Goal: Information Seeking & Learning: Learn about a topic

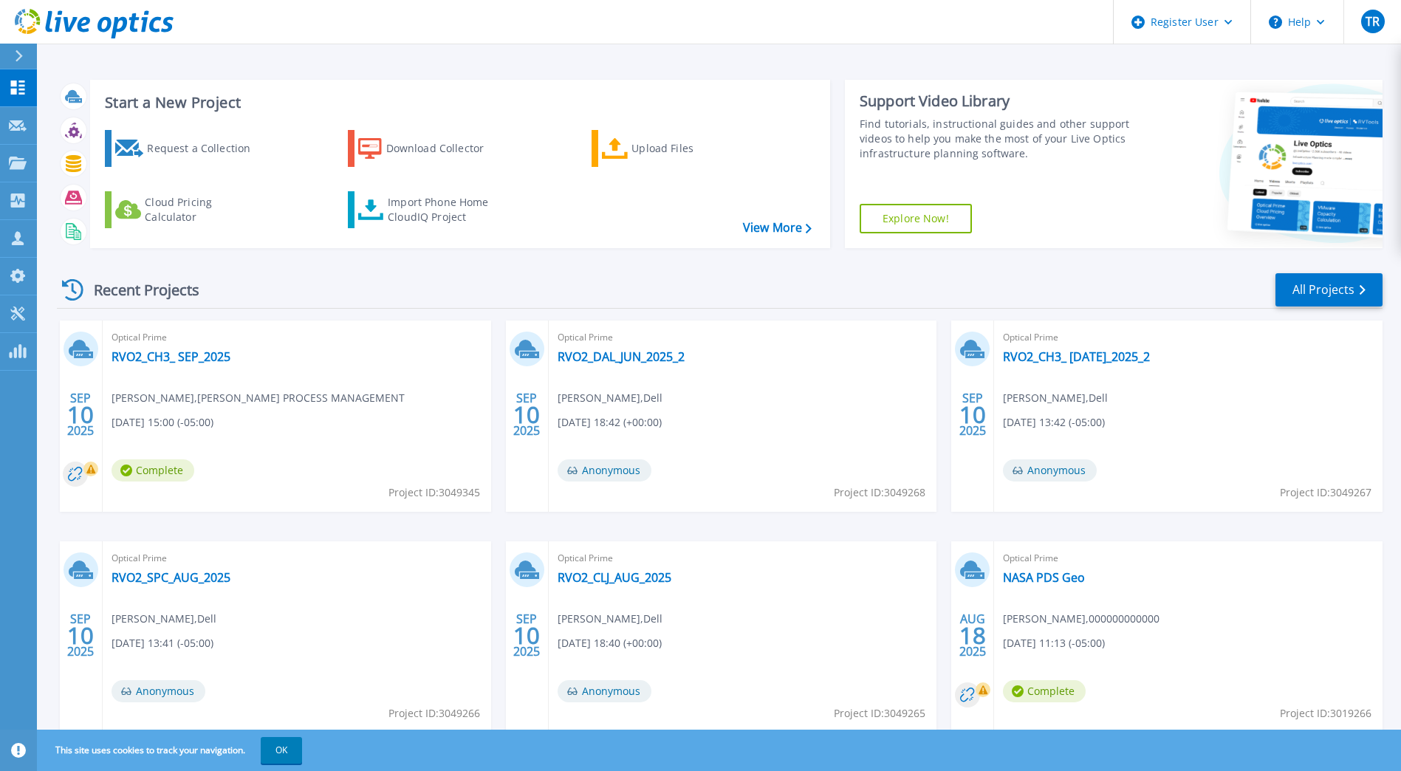
click at [253, 281] on div "Recent Projects All Projects" at bounding box center [720, 290] width 1326 height 37
click at [634, 365] on div "Optical Prime RVO2_DAL_JUN_2025_2 Timothy Rooney , Dell 09/10/2025, 18:42 (+00:…" at bounding box center [743, 416] width 388 height 191
click at [631, 357] on link "RVO2_DAL_JUN_2025_2" at bounding box center [621, 356] width 127 height 15
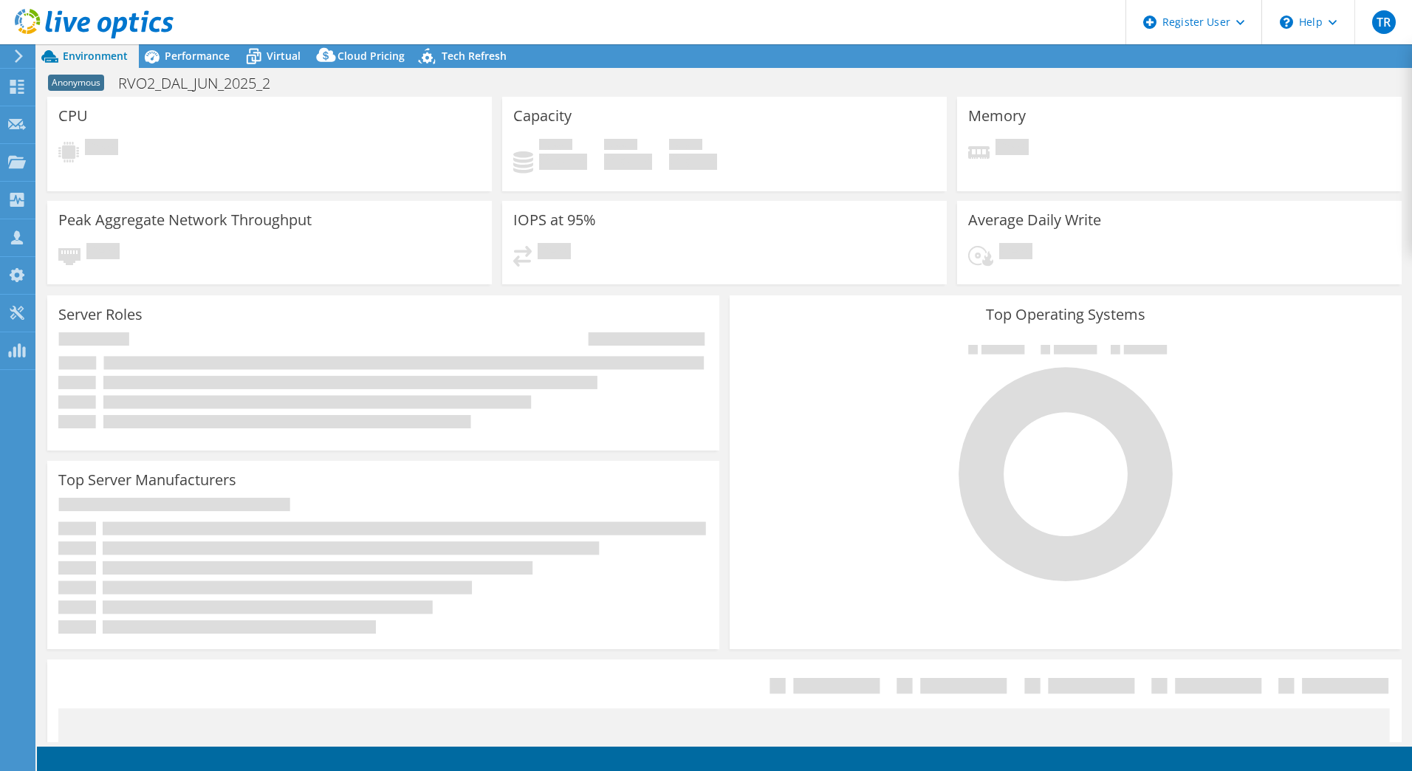
select select "USEast"
select select "USD"
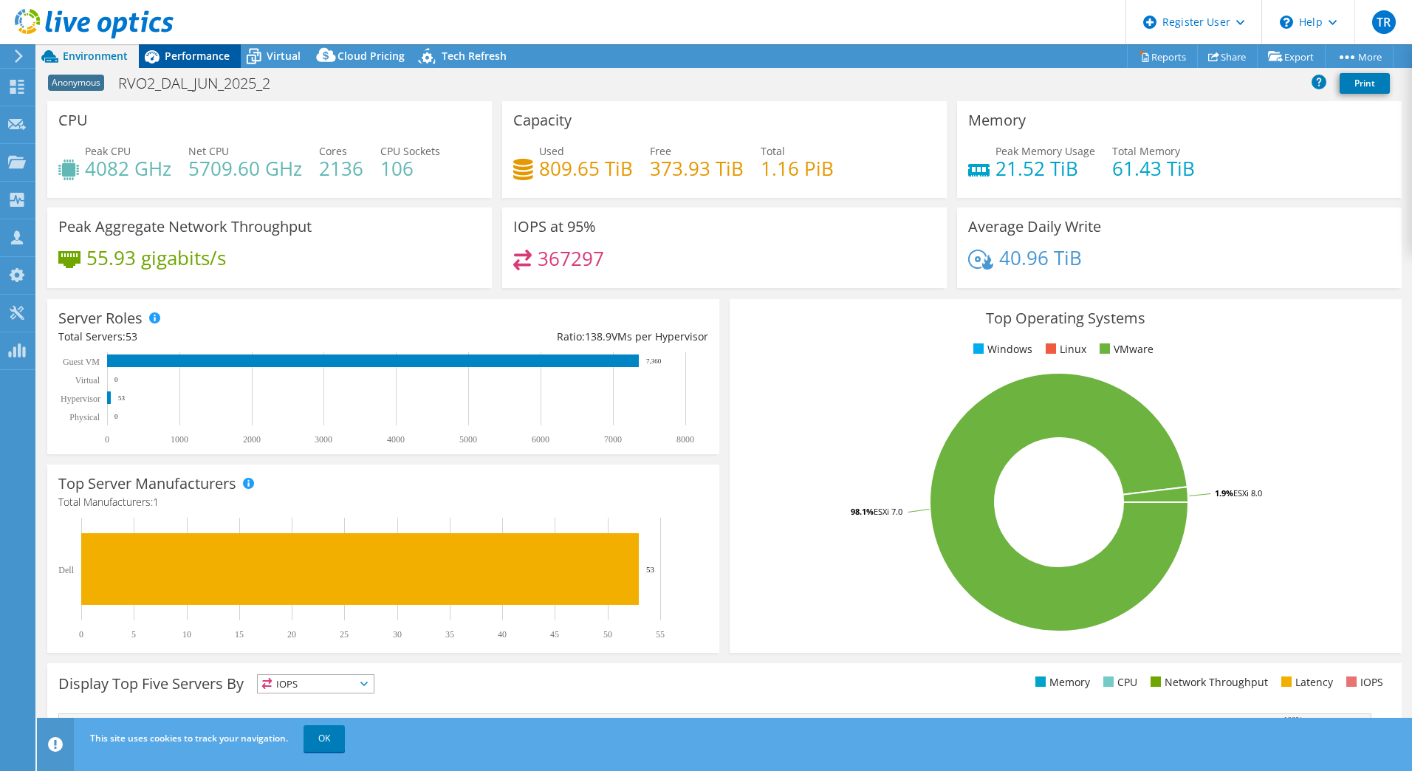
click at [185, 49] on span "Performance" at bounding box center [197, 56] width 65 height 14
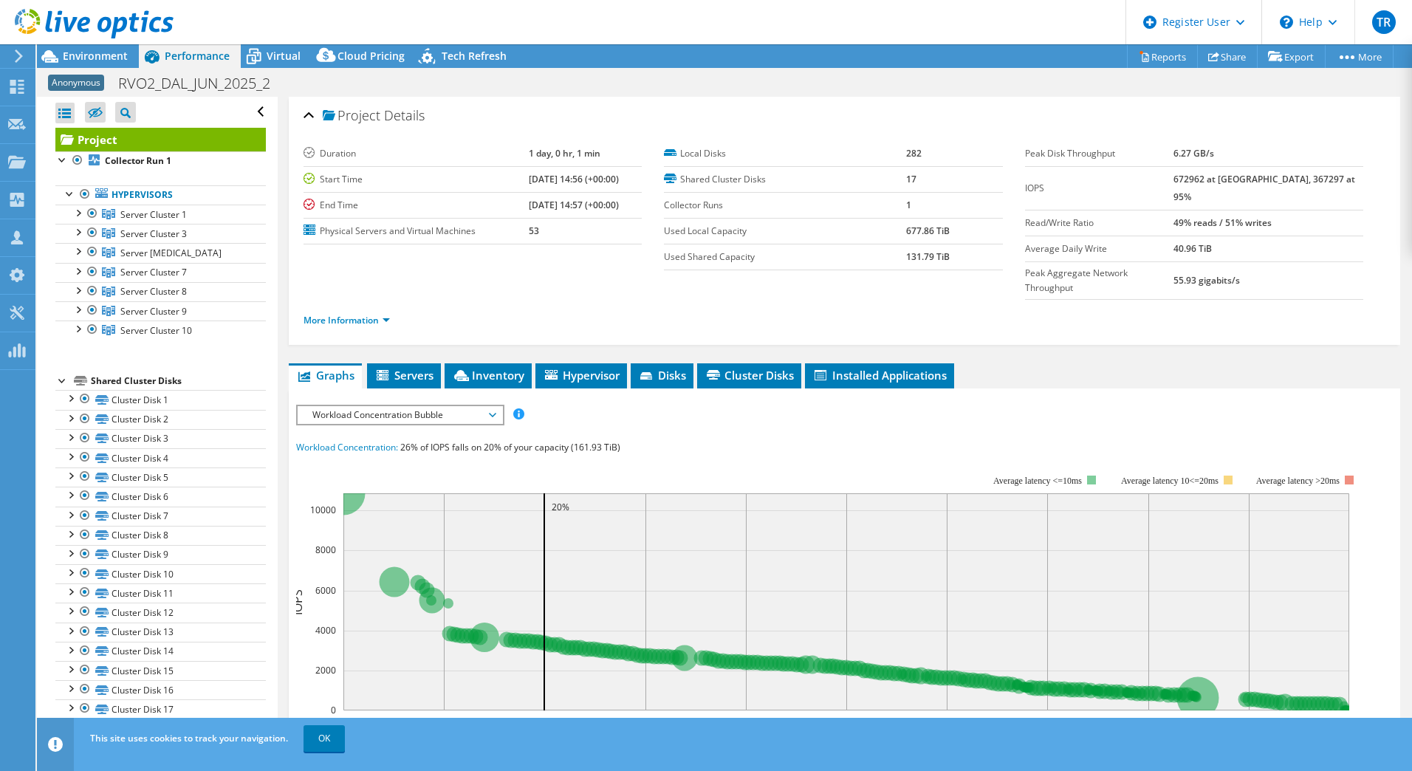
click at [417, 406] on span "Workload Concentration Bubble" at bounding box center [400, 415] width 190 height 18
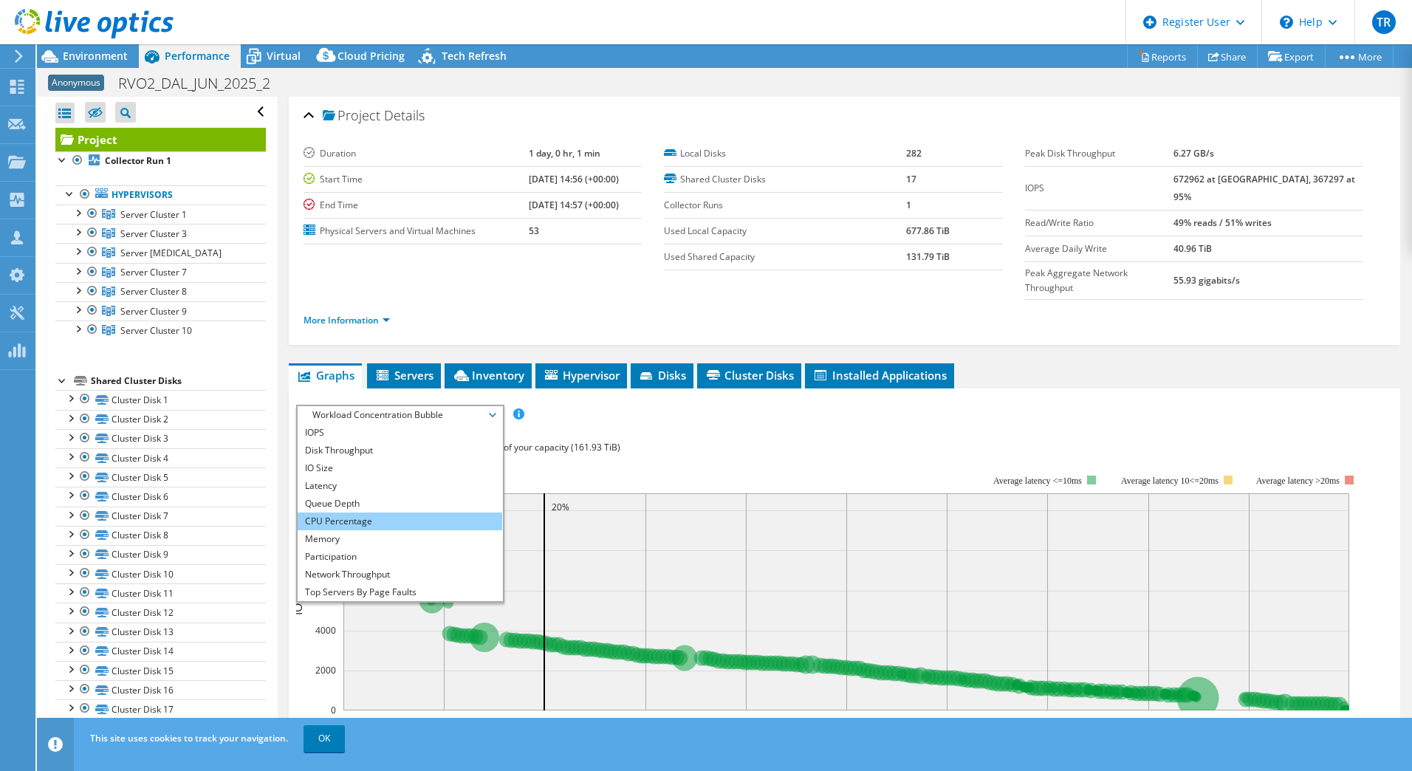
click at [415, 513] on li "CPU Percentage" at bounding box center [400, 522] width 205 height 18
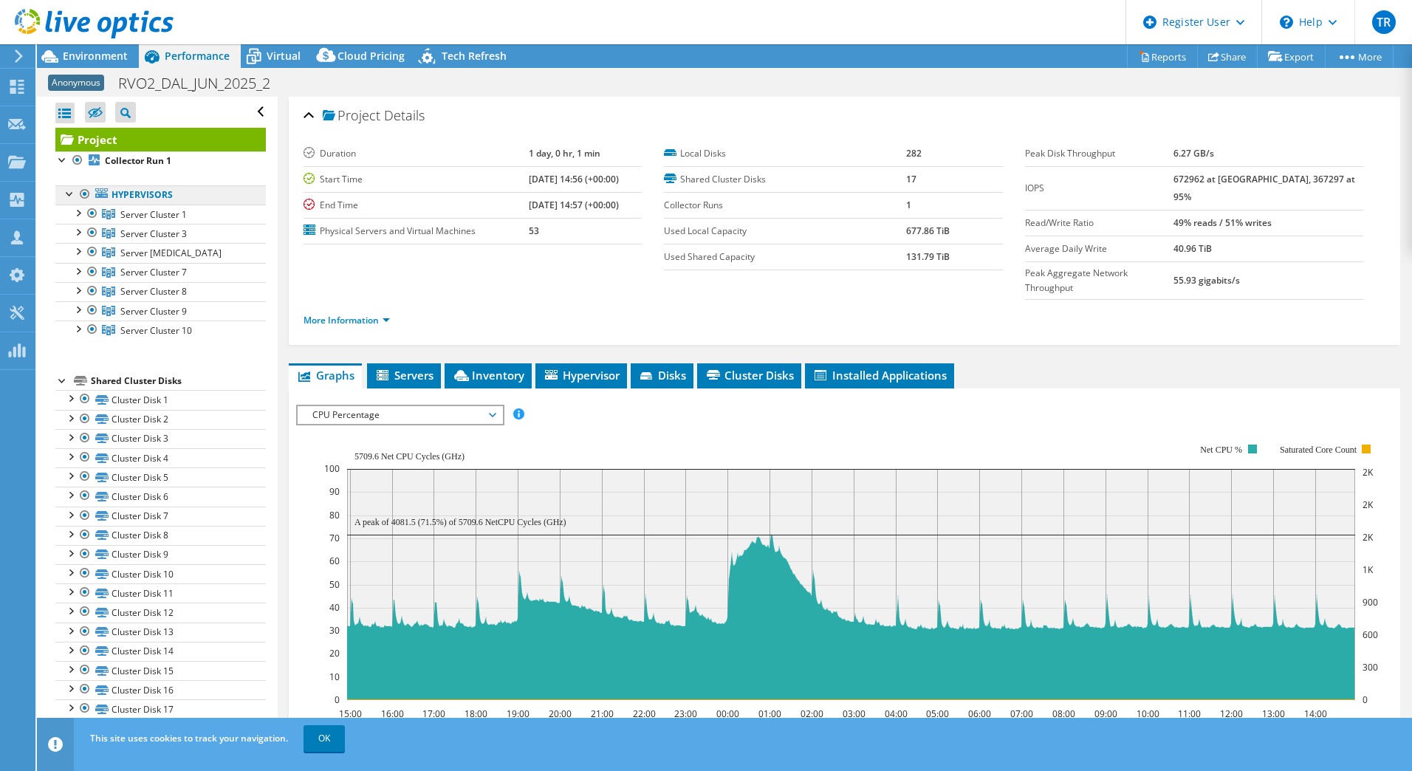
click at [133, 191] on link "Hypervisors" at bounding box center [160, 194] width 210 height 19
drag, startPoint x: 133, startPoint y: 191, endPoint x: 187, endPoint y: 177, distance: 55.9
click at [134, 199] on link "Hypervisors" at bounding box center [160, 194] width 210 height 19
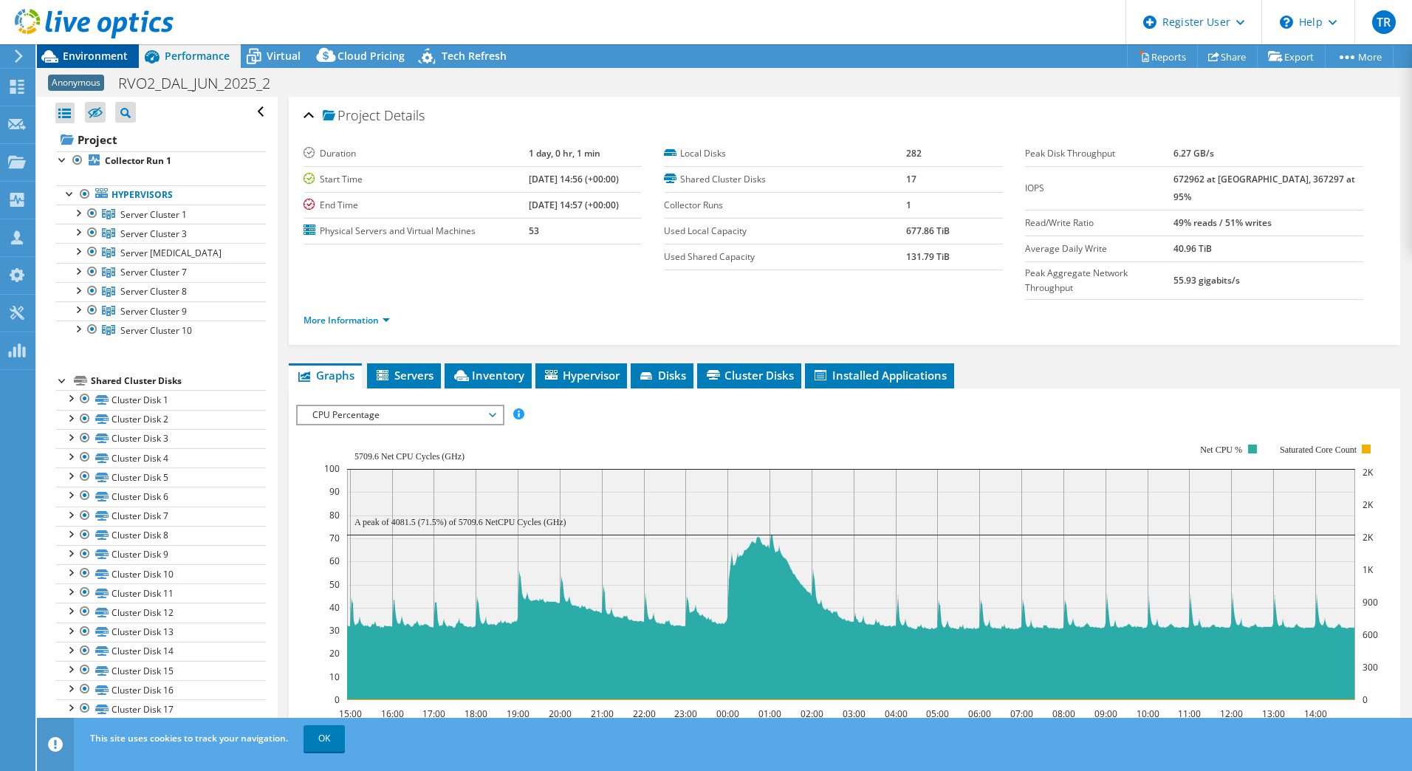
click at [103, 54] on span "Environment" at bounding box center [95, 56] width 65 height 14
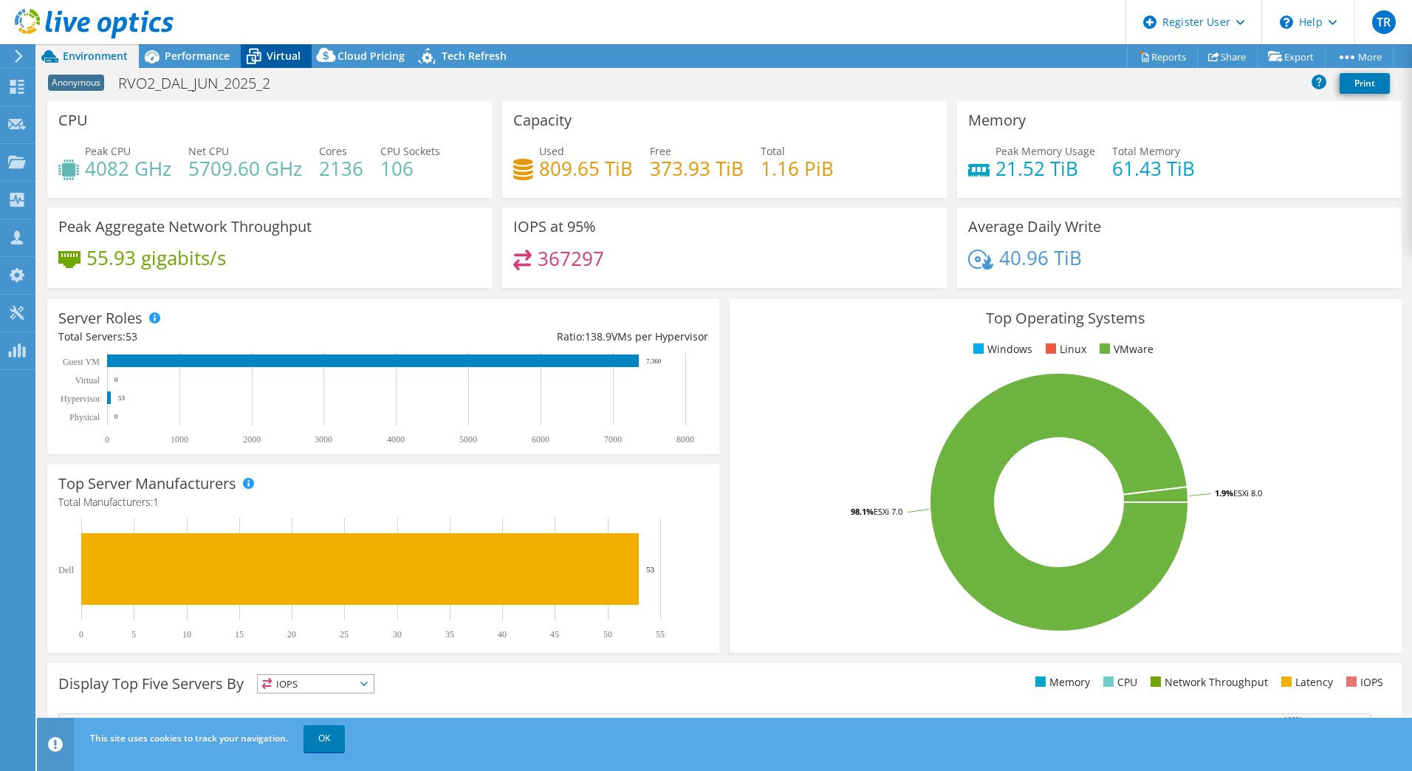
click at [274, 47] on div "Virtual" at bounding box center [276, 56] width 71 height 24
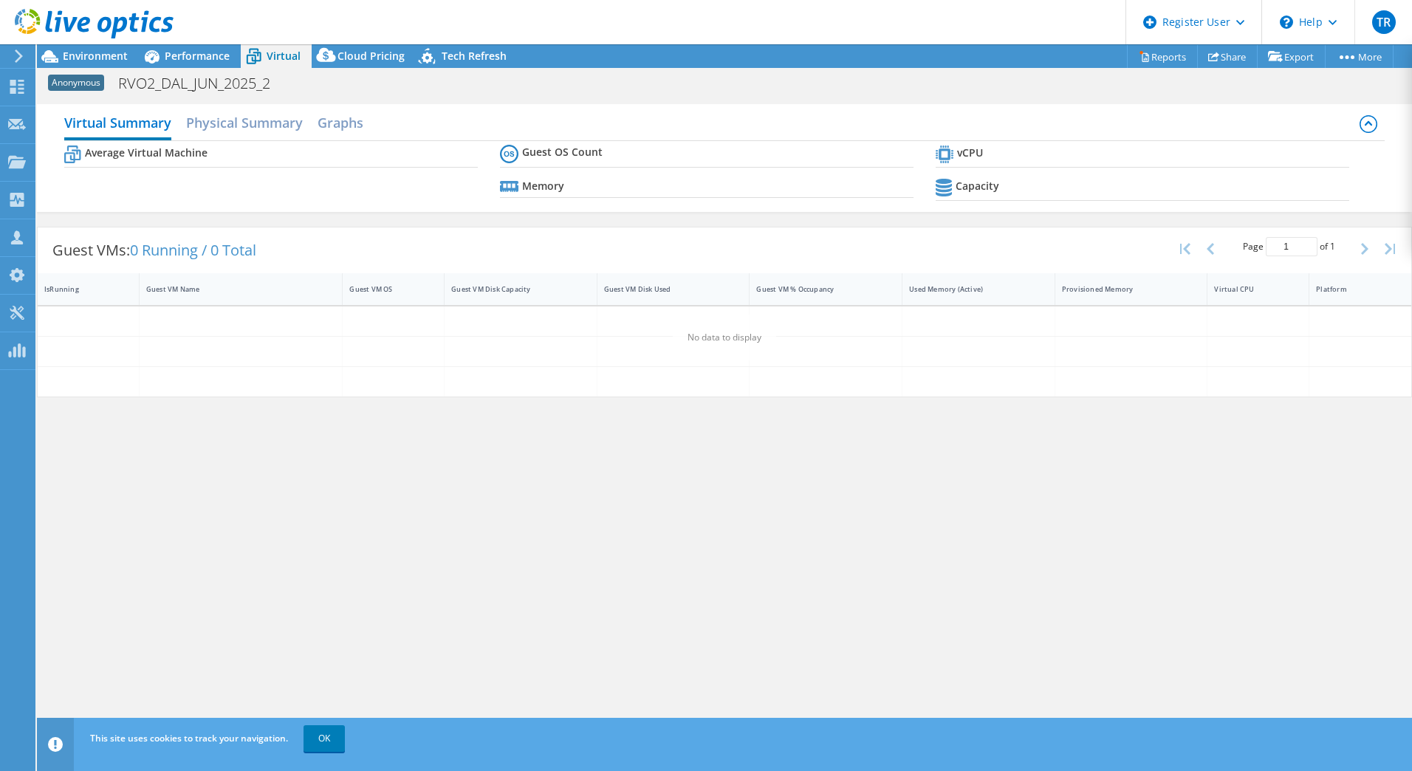
click at [168, 213] on div "Virtual Summary Physical Summary Graphs Average Virtual Machine Guest OS Count …" at bounding box center [724, 158] width 1375 height 123
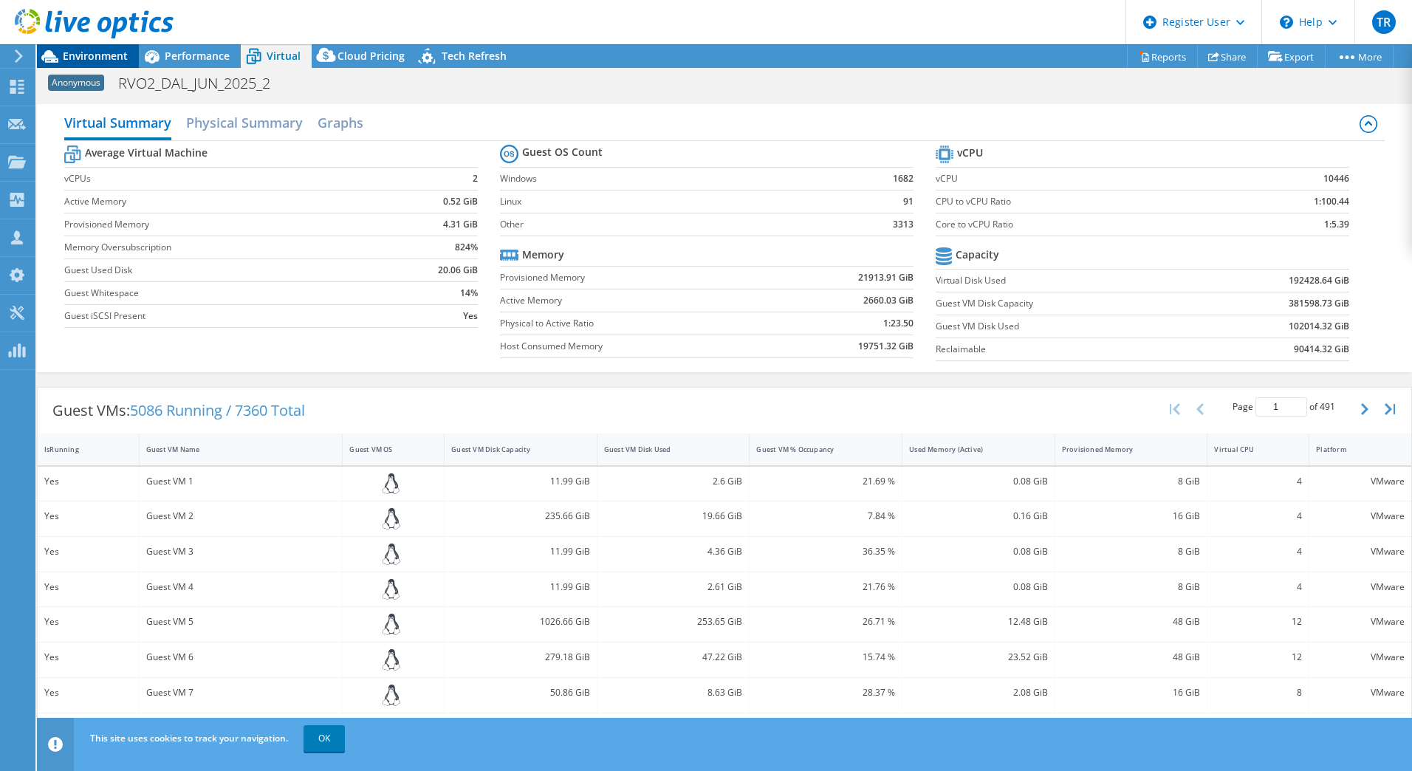
click at [101, 54] on span "Environment" at bounding box center [95, 56] width 65 height 14
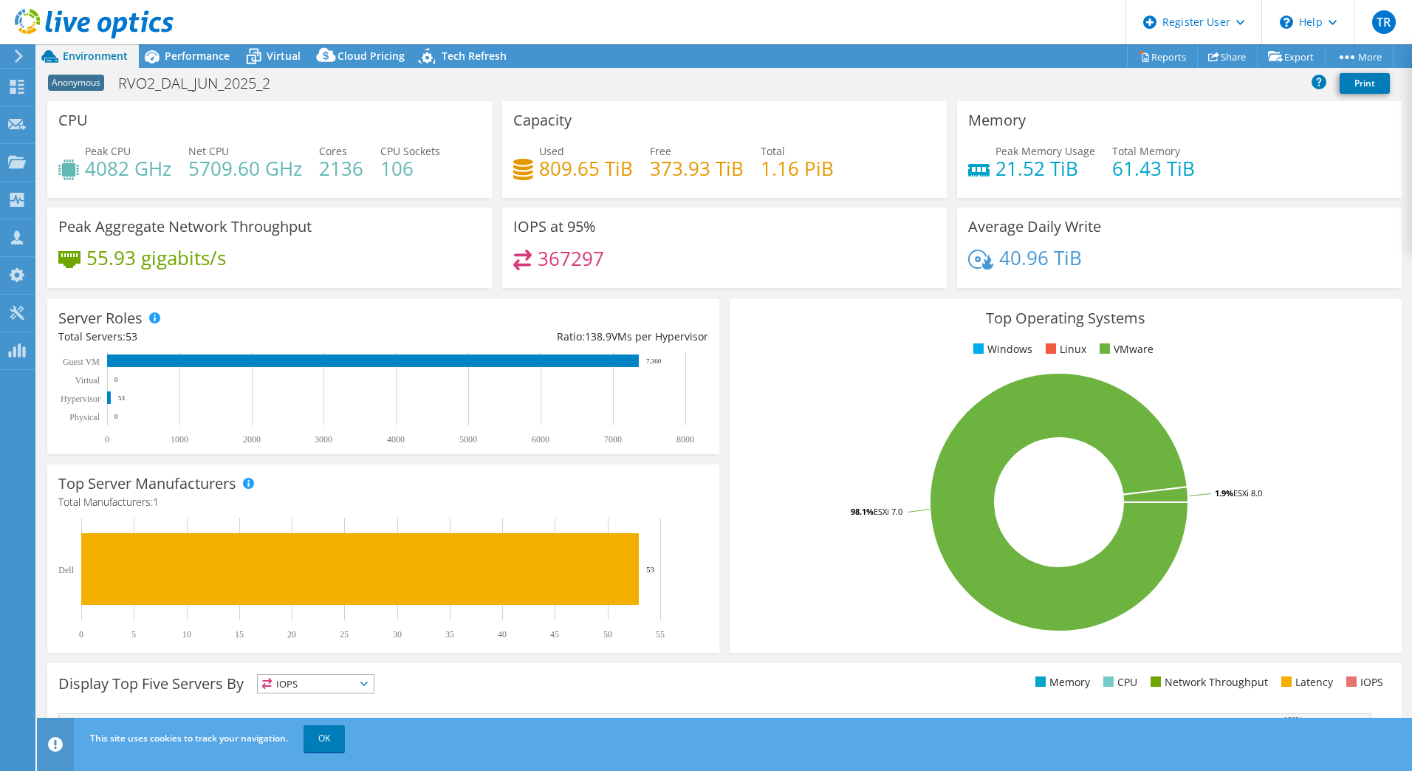
click at [561, 84] on div "Anonymous RVO2_DAL_JUN_2025_2 Print" at bounding box center [724, 82] width 1375 height 27
click at [586, 81] on div "Anonymous RVO2_DAL_JUN_2025_2 Print" at bounding box center [724, 82] width 1375 height 27
click at [329, 740] on link "OK" at bounding box center [324, 738] width 41 height 27
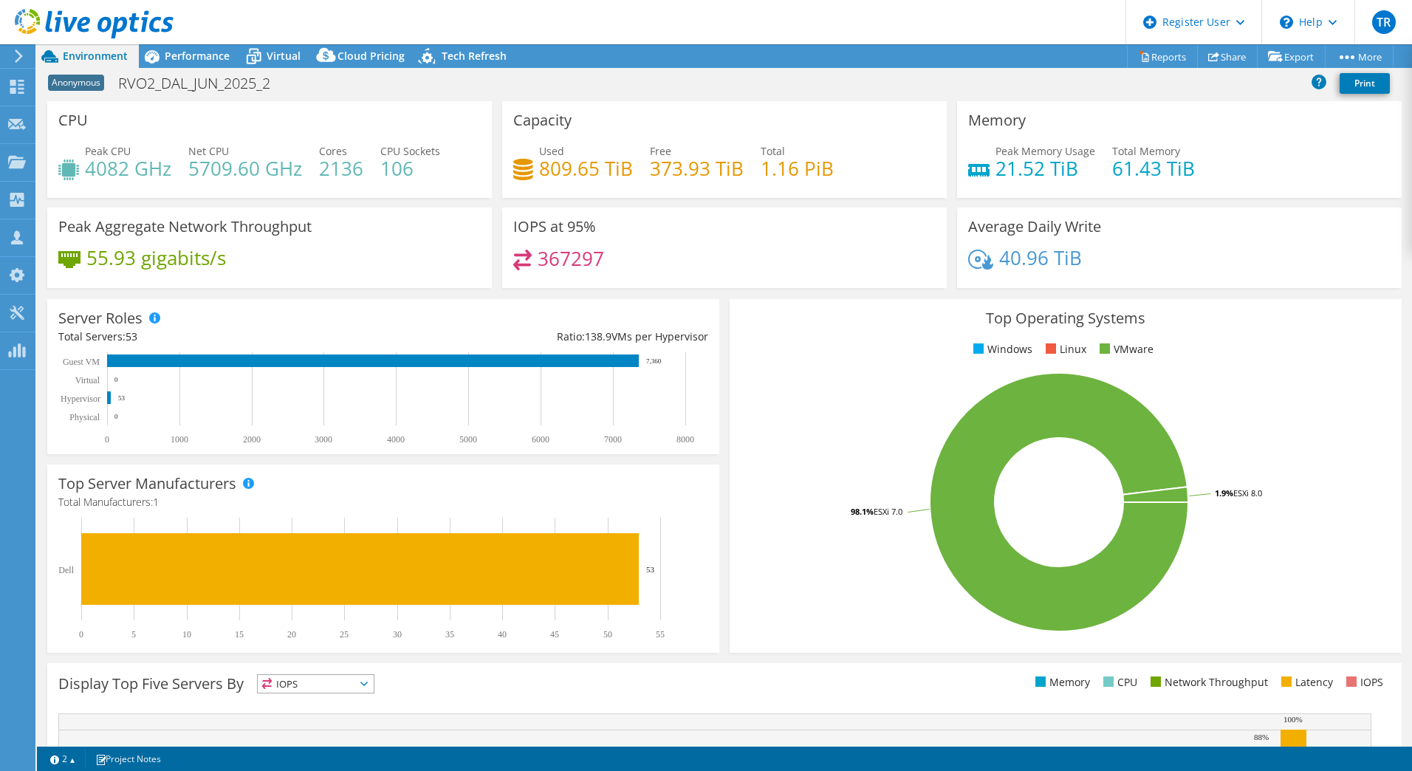
click at [832, 87] on div "Anonymous RVO2_DAL_JUN_2025_2 Print" at bounding box center [724, 82] width 1375 height 27
click at [796, 70] on div "Anonymous RVO2_DAL_JUN_2025_2 Print" at bounding box center [724, 82] width 1375 height 27
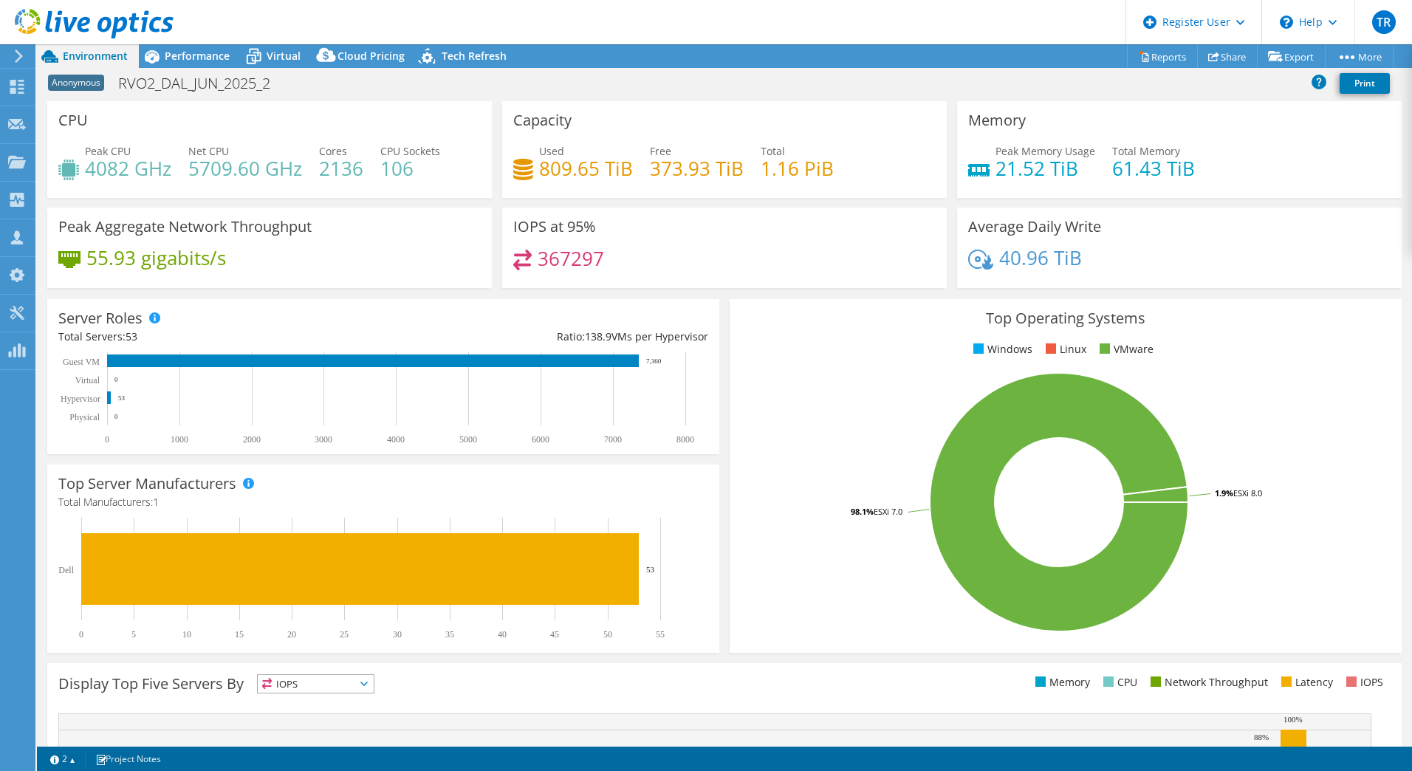
click at [724, 355] on div "Top Operating Systems Windows Linux VMware 98.1% ESXi 7.0 1.9% ESXi 8.0" at bounding box center [1065, 476] width 682 height 364
click at [21, 85] on use at bounding box center [17, 87] width 14 height 14
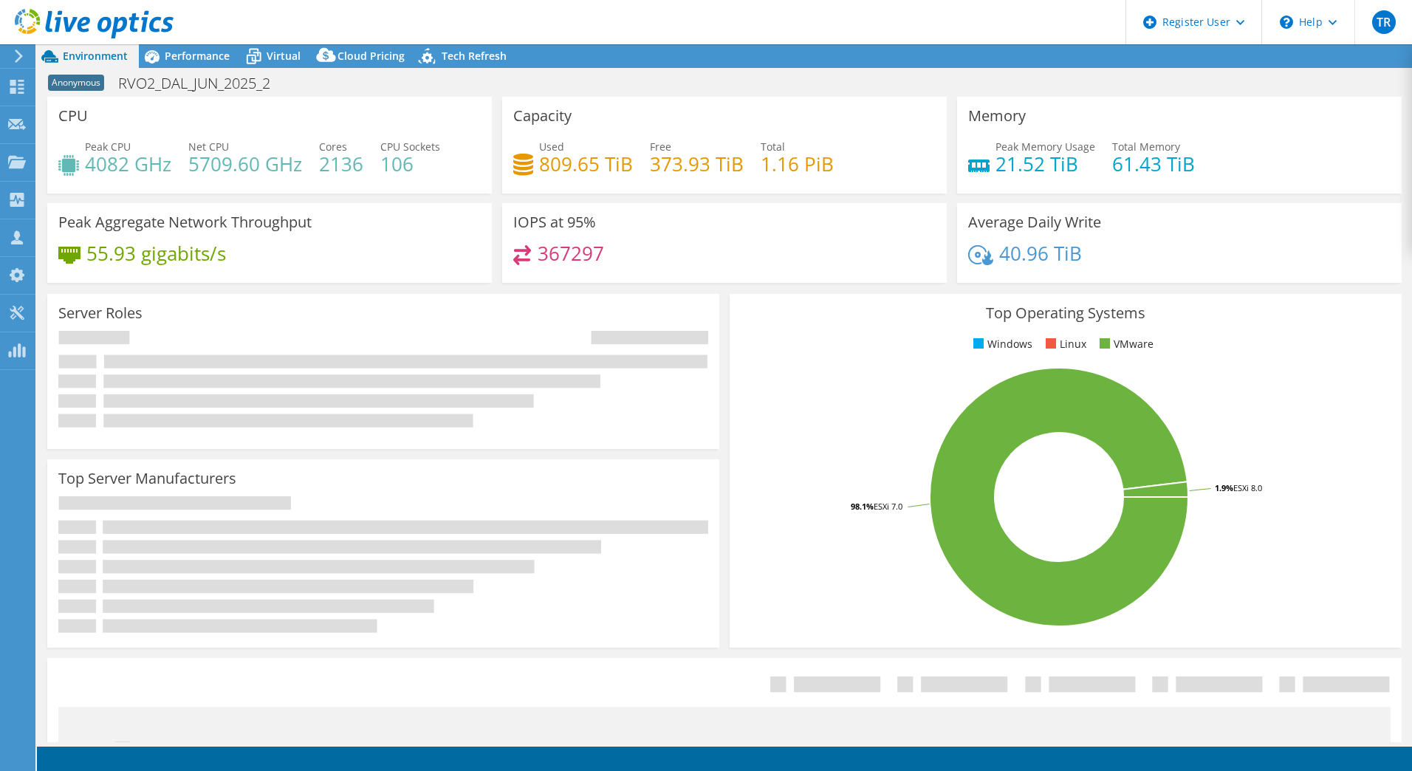
select select "USEast"
select select "USD"
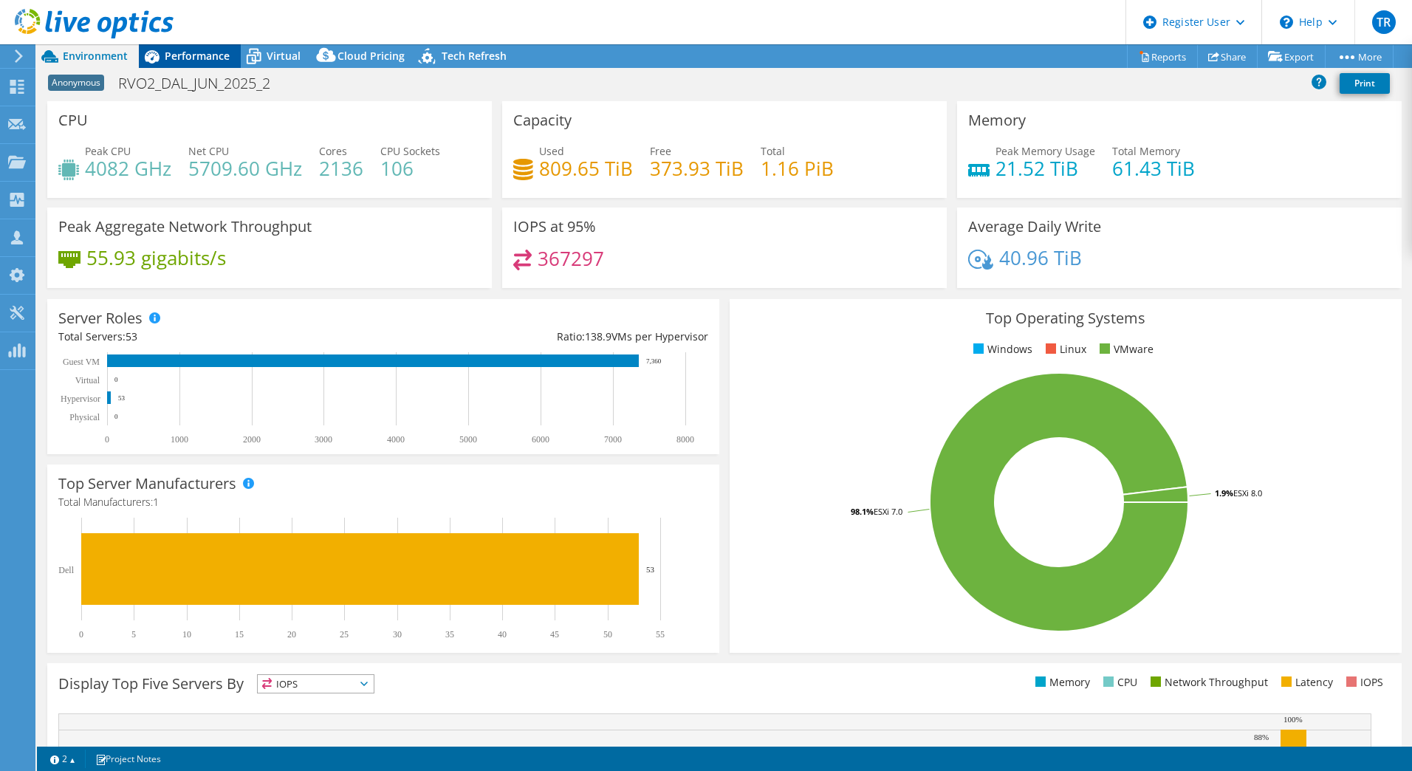
click at [168, 61] on span "Performance" at bounding box center [197, 56] width 65 height 14
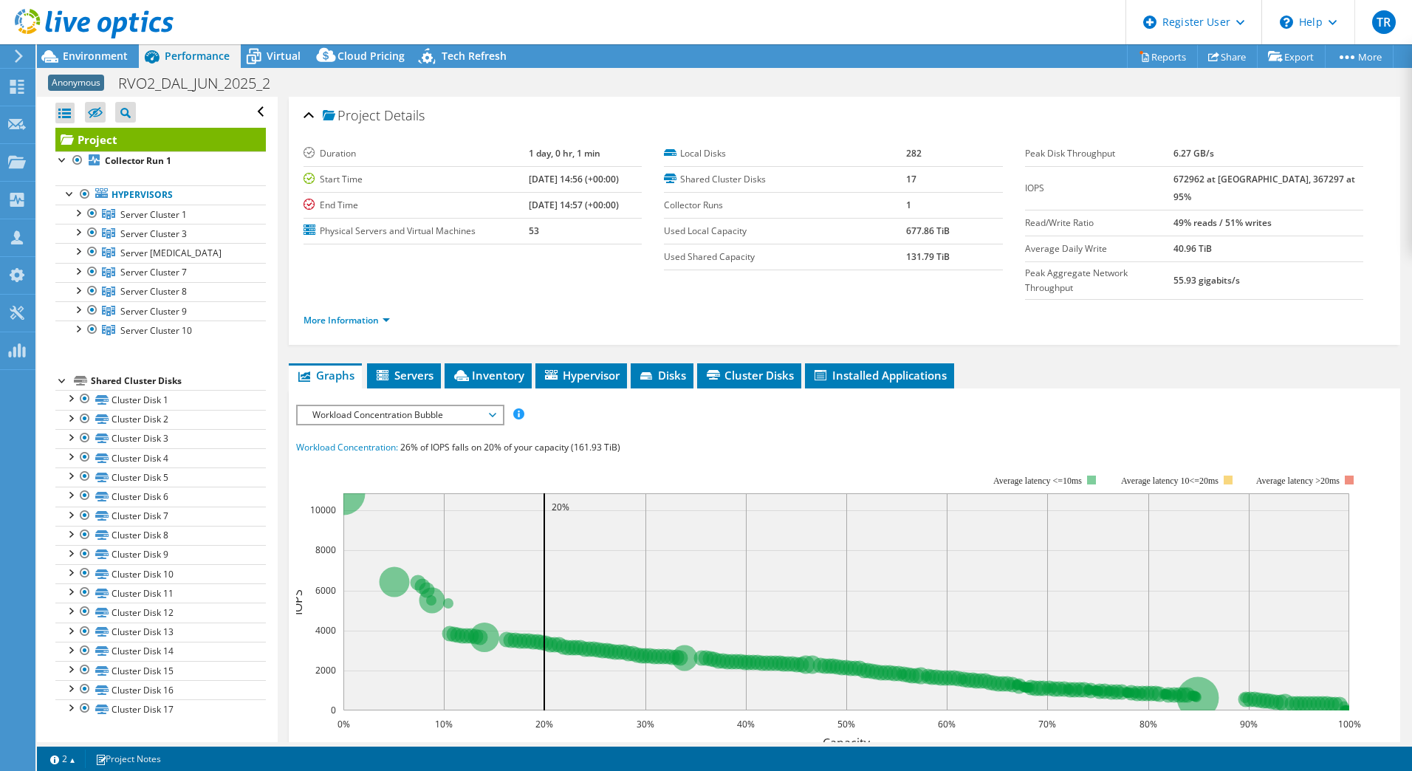
click at [436, 406] on span "Workload Concentration Bubble" at bounding box center [400, 415] width 190 height 18
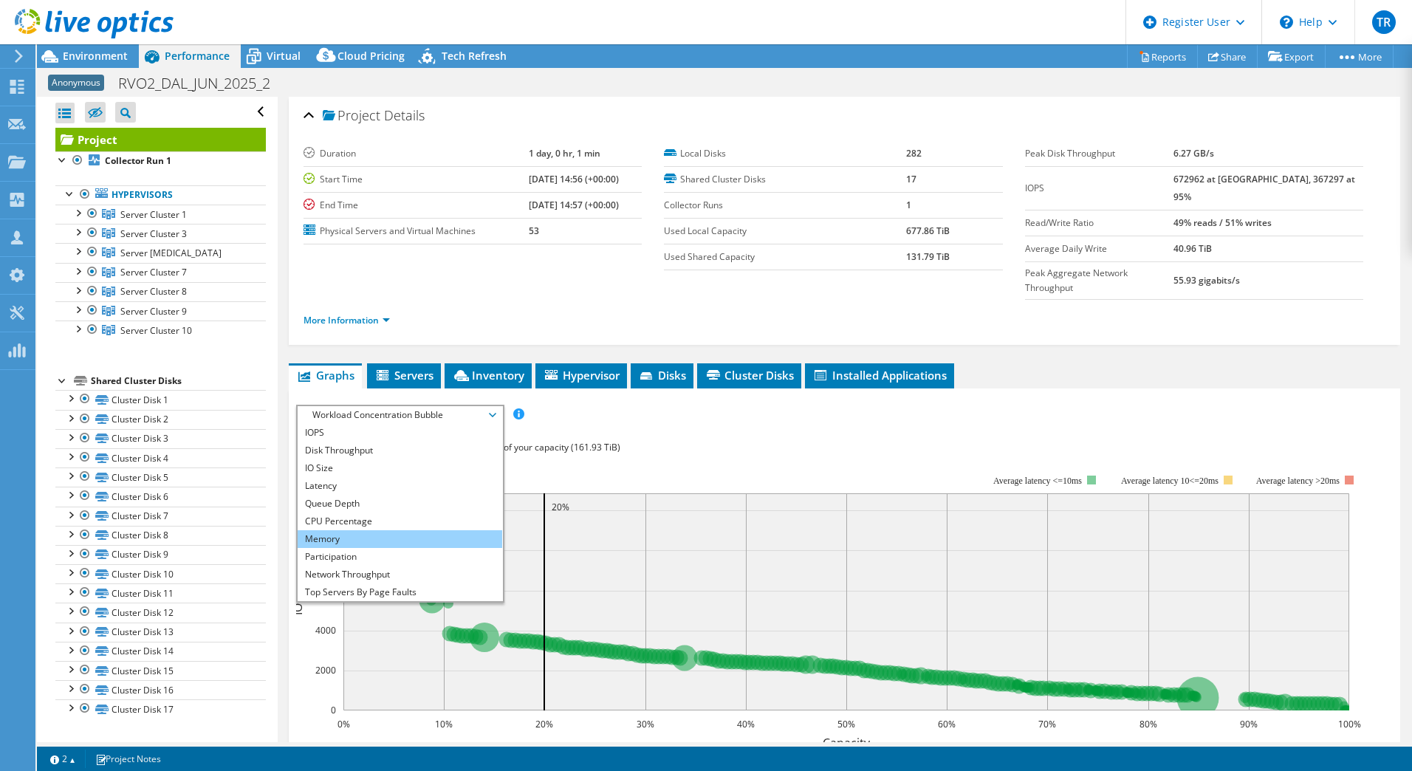
click at [428, 530] on li "Memory" at bounding box center [400, 539] width 205 height 18
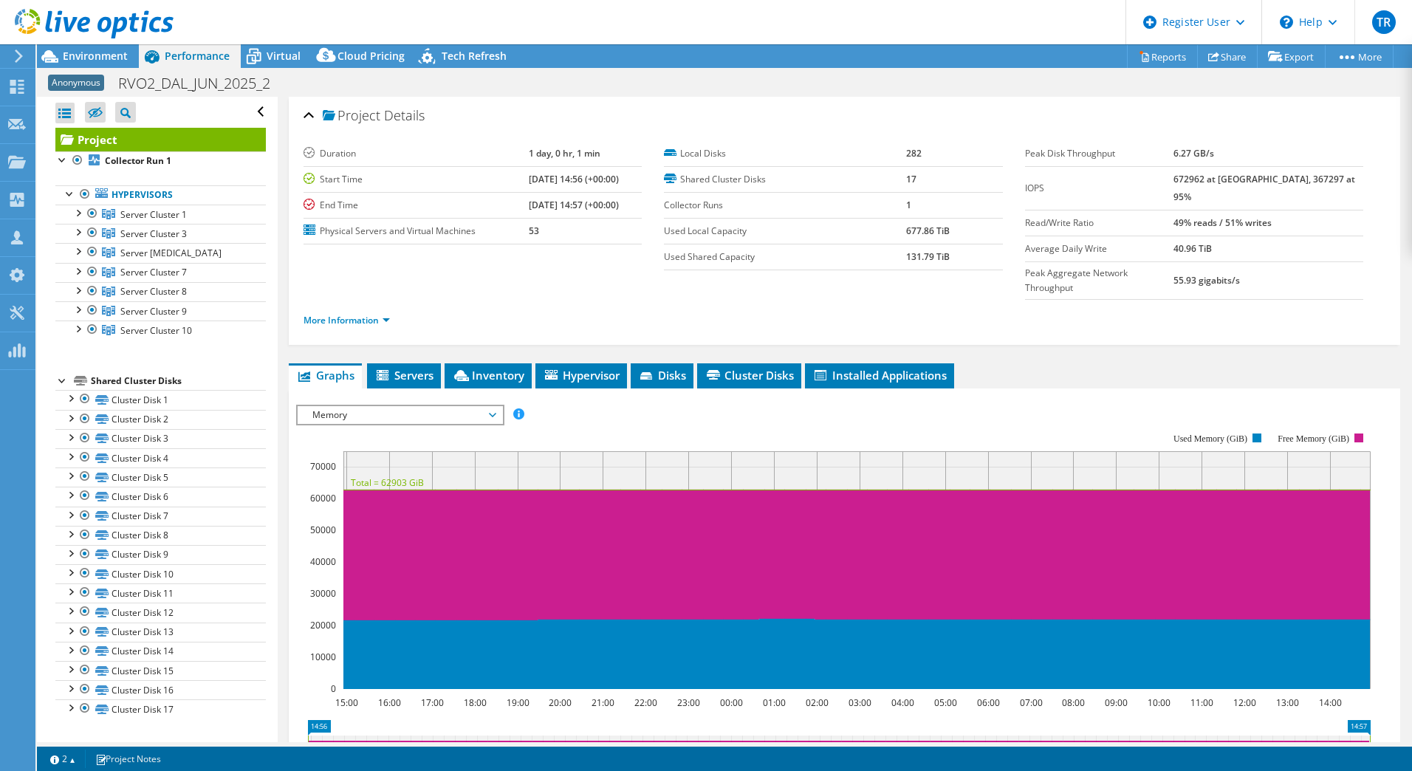
click at [633, 414] on rect at bounding box center [833, 561] width 1075 height 295
click at [636, 89] on div "Anonymous RVO2_DAL_JUN_2025_2 Print" at bounding box center [724, 82] width 1375 height 27
click at [391, 406] on span "Memory" at bounding box center [400, 415] width 190 height 18
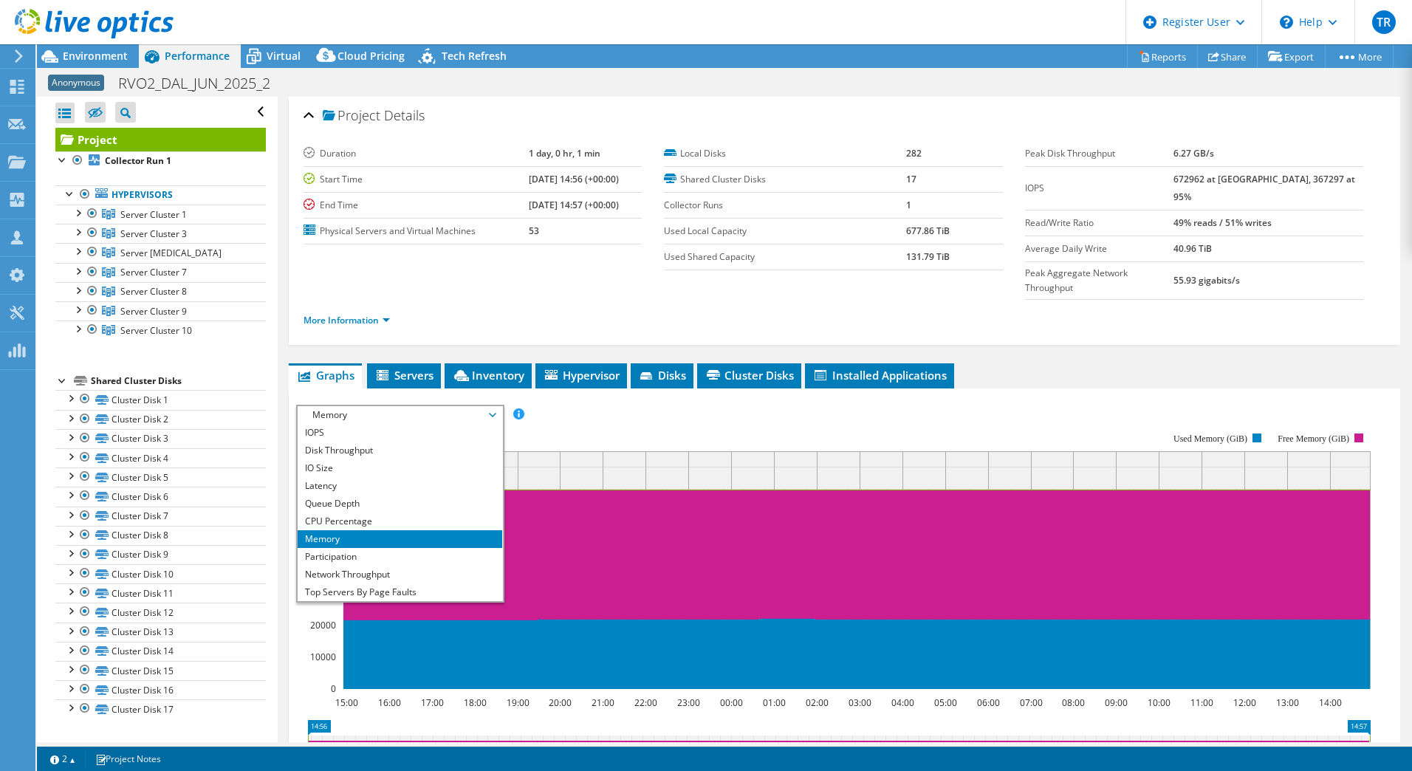
click at [620, 414] on rect at bounding box center [833, 561] width 1075 height 295
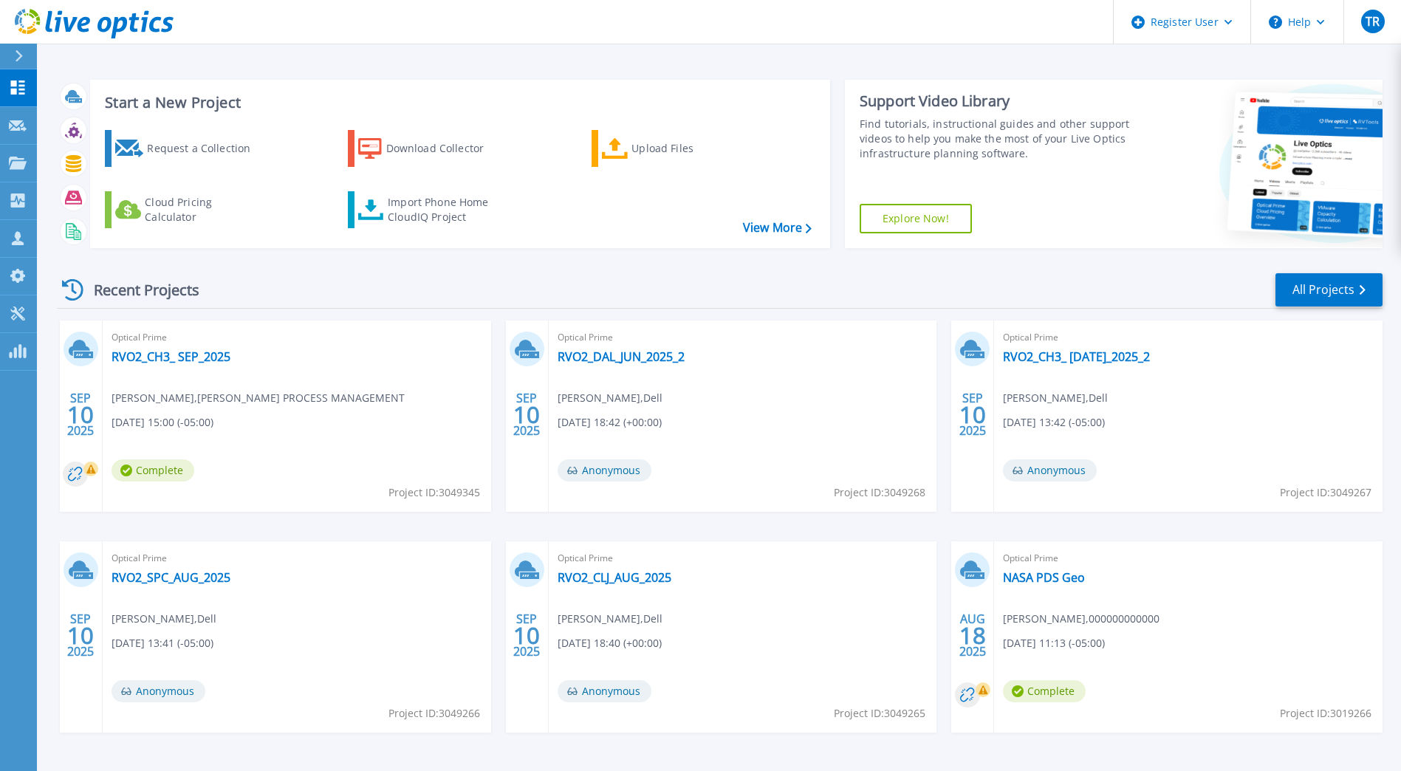
click at [761, 268] on div "Recent Projects All Projects SEP 10 2025 Optical Prime RVO2_CH3_ SEP_2025 Ricar…" at bounding box center [720, 517] width 1326 height 514
click at [628, 357] on link "RVO2_DAL_JUN_2025_2" at bounding box center [621, 356] width 127 height 15
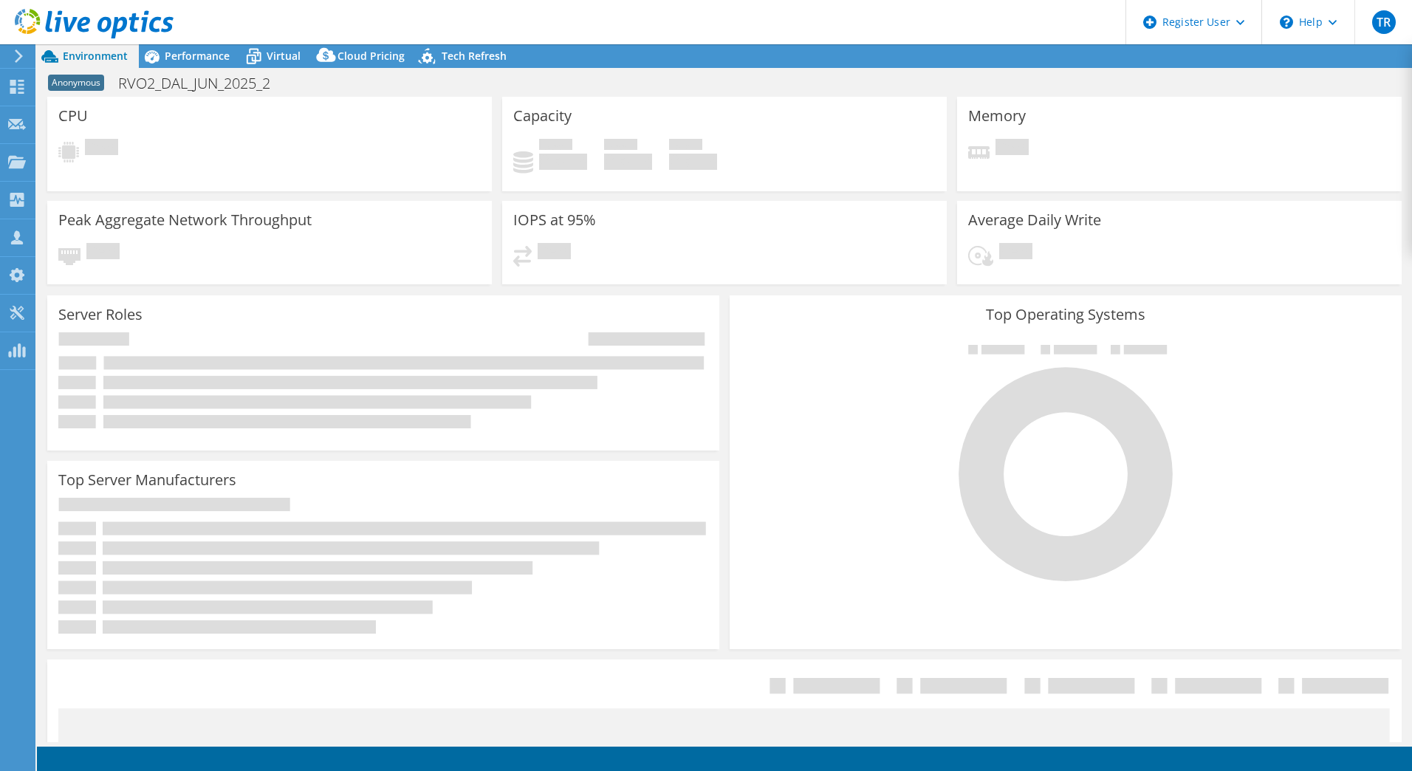
select select "USEast"
select select "USD"
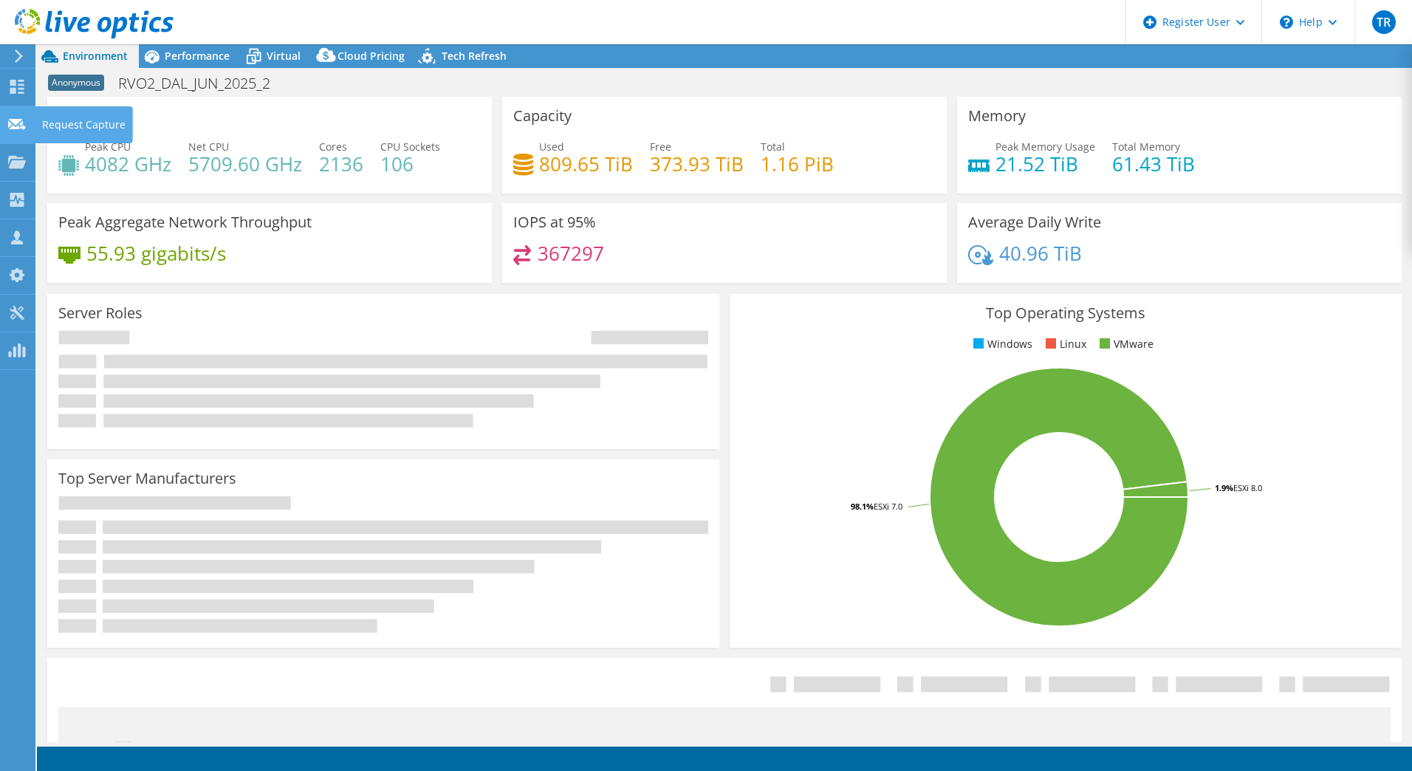
click at [22, 125] on icon at bounding box center [17, 124] width 18 height 14
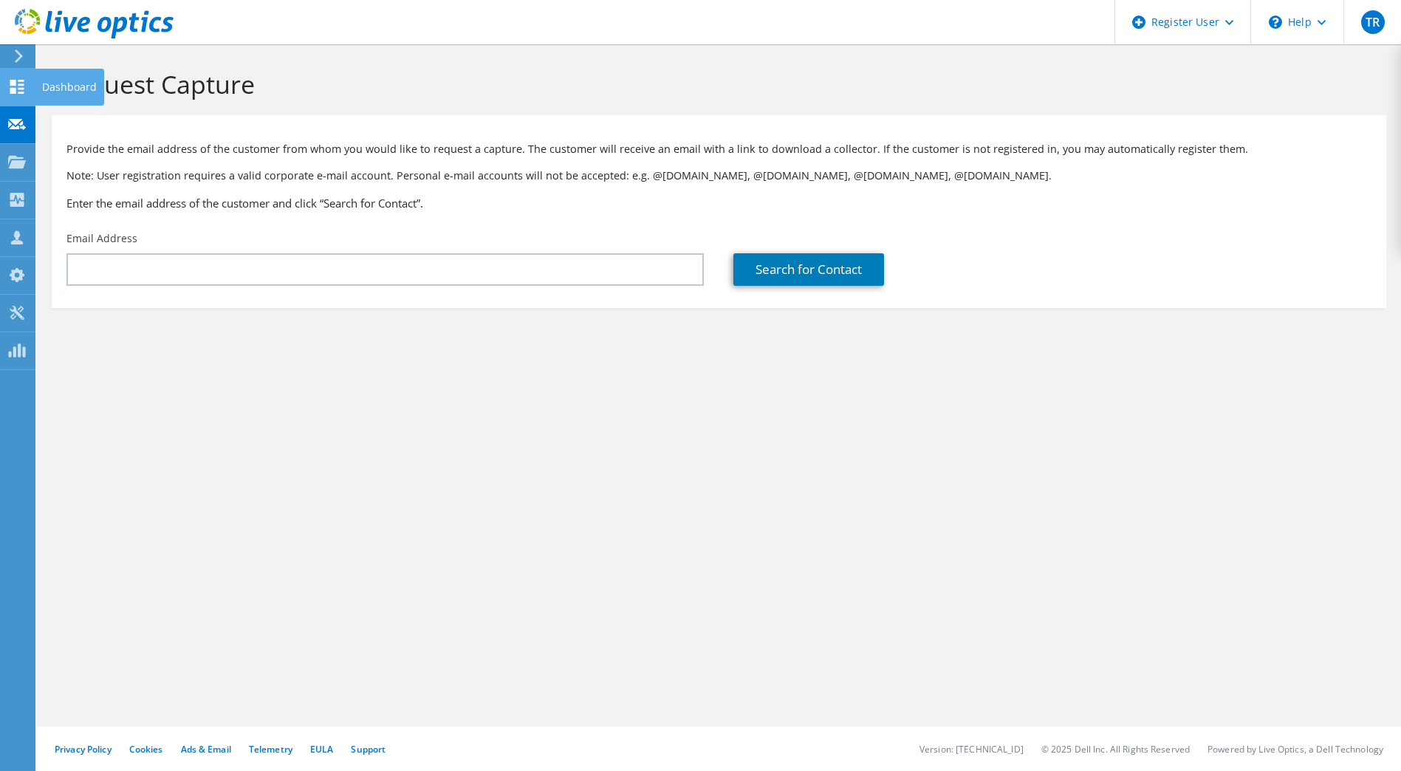
click at [18, 87] on icon at bounding box center [17, 87] width 18 height 14
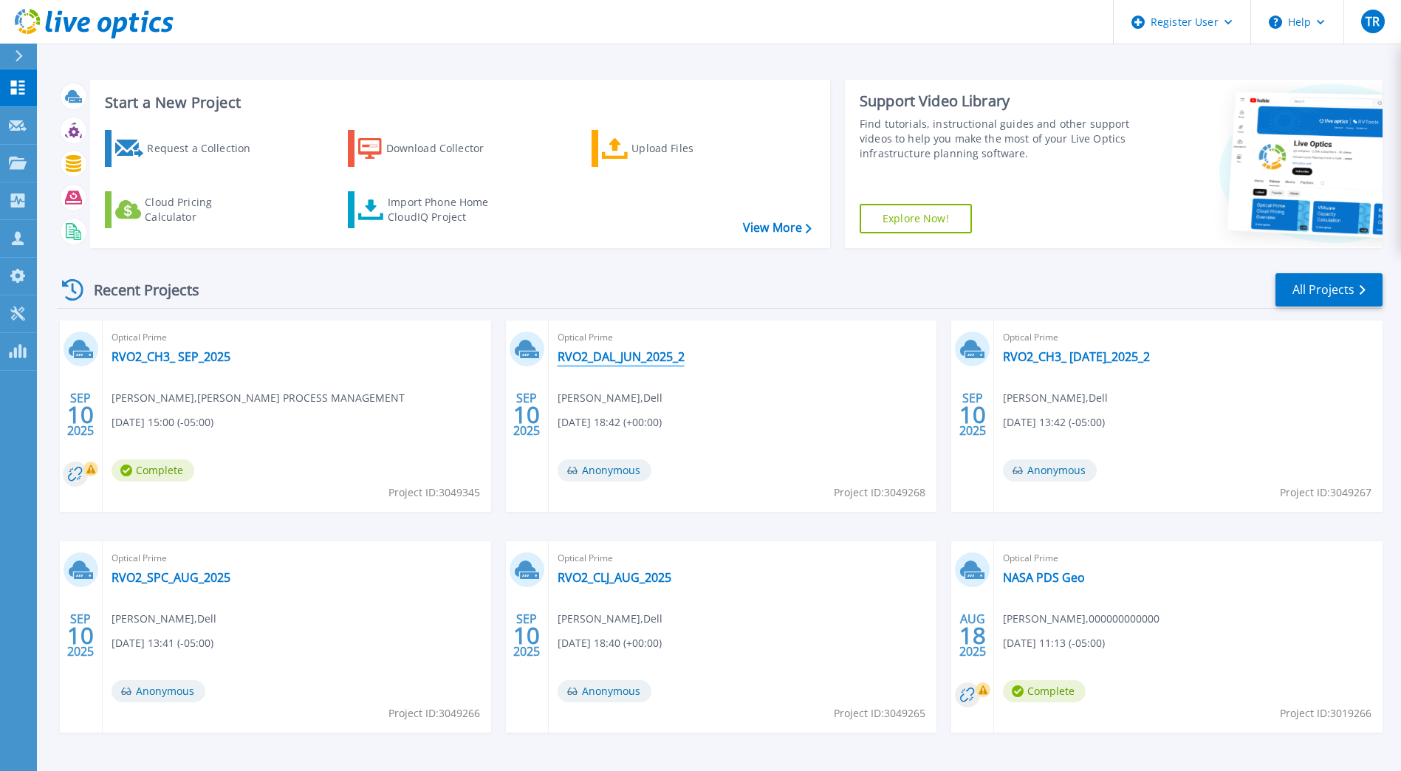
click at [603, 351] on link "RVO2_DAL_JUN_2025_2" at bounding box center [621, 356] width 127 height 15
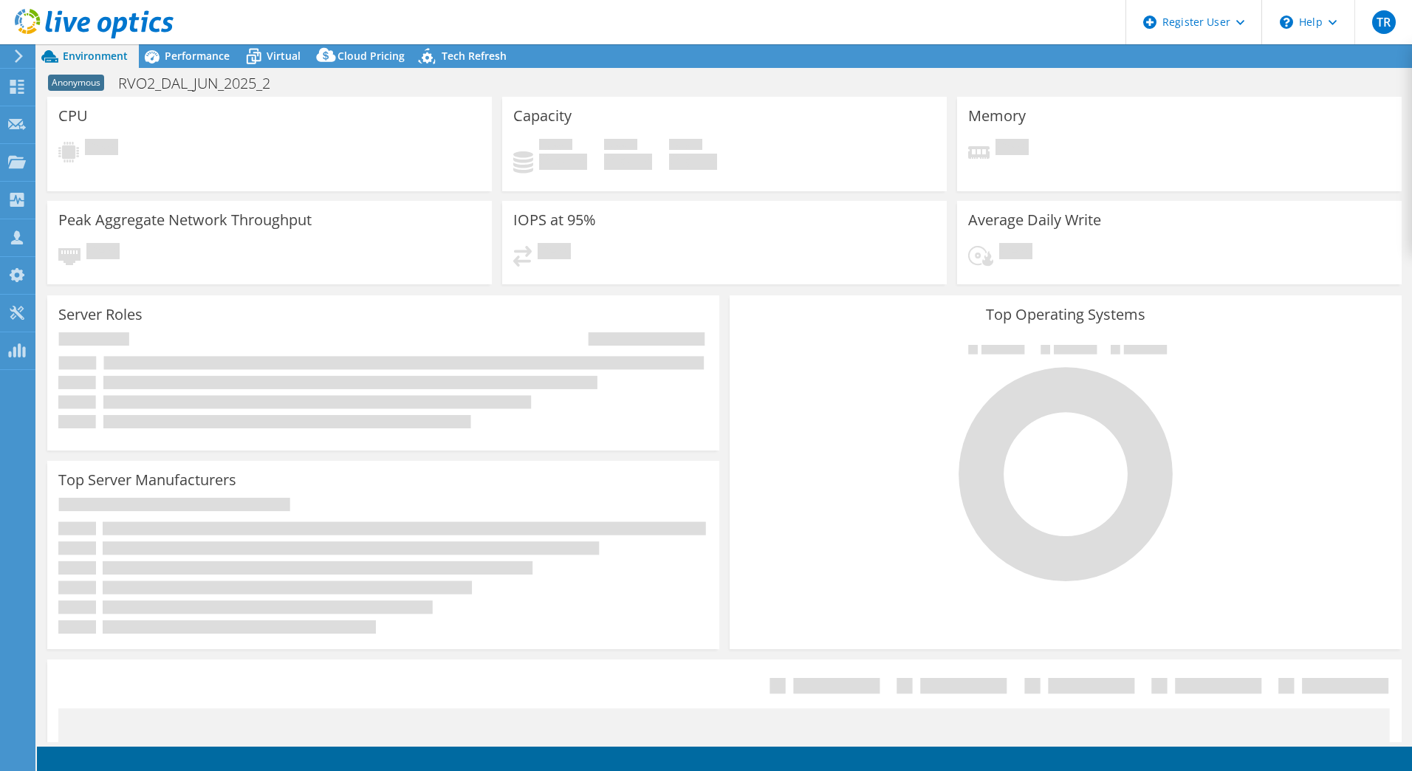
select select "USEast"
select select "USD"
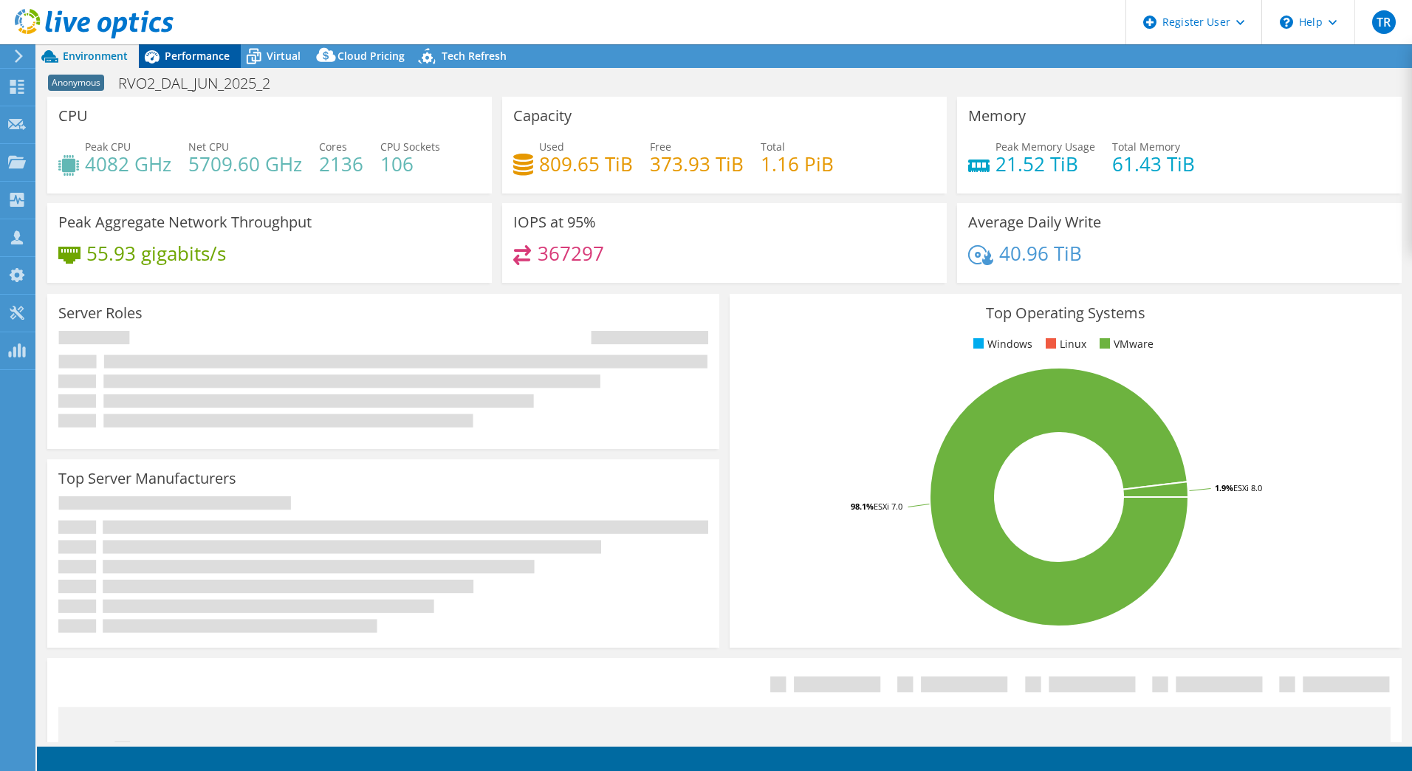
click at [196, 52] on span "Performance" at bounding box center [197, 56] width 65 height 14
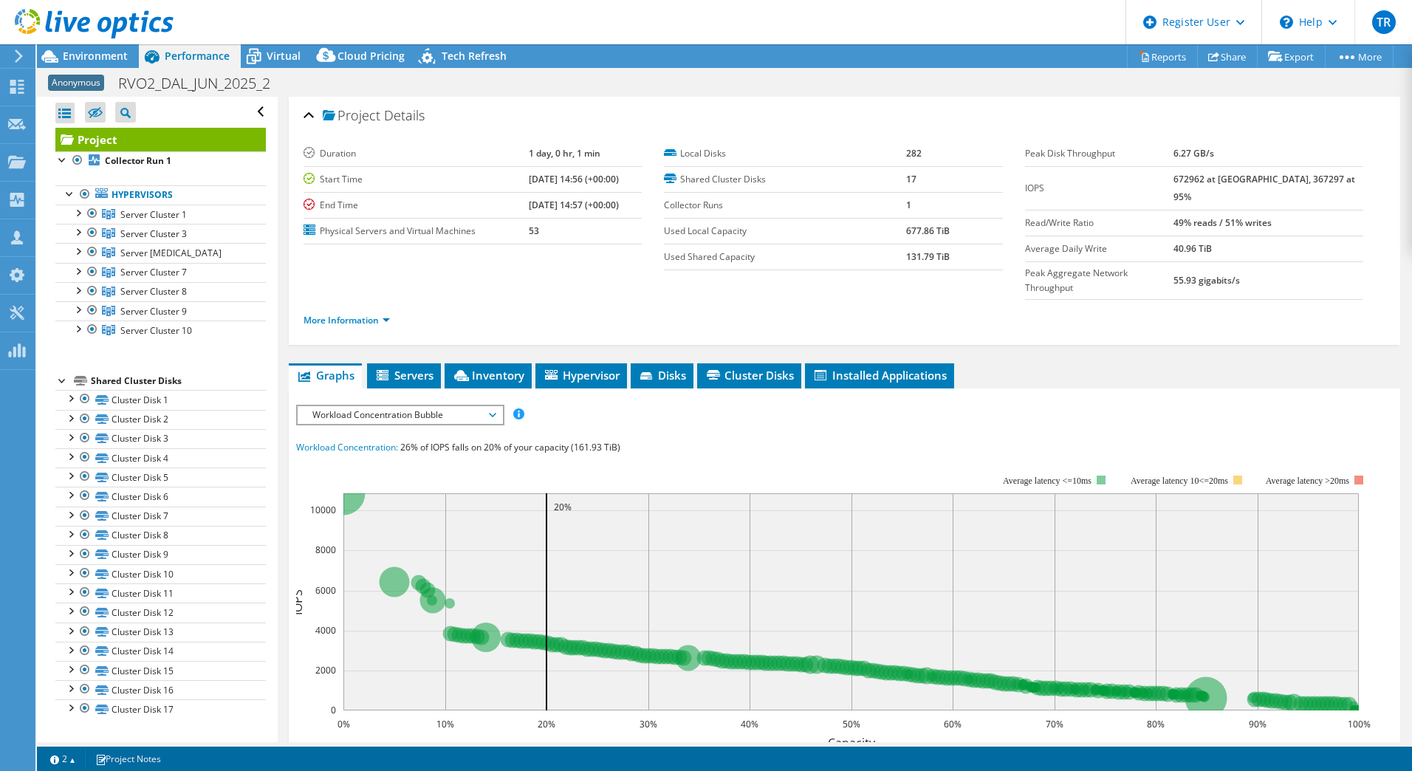
click at [469, 406] on span "Workload Concentration Bubble" at bounding box center [400, 415] width 190 height 18
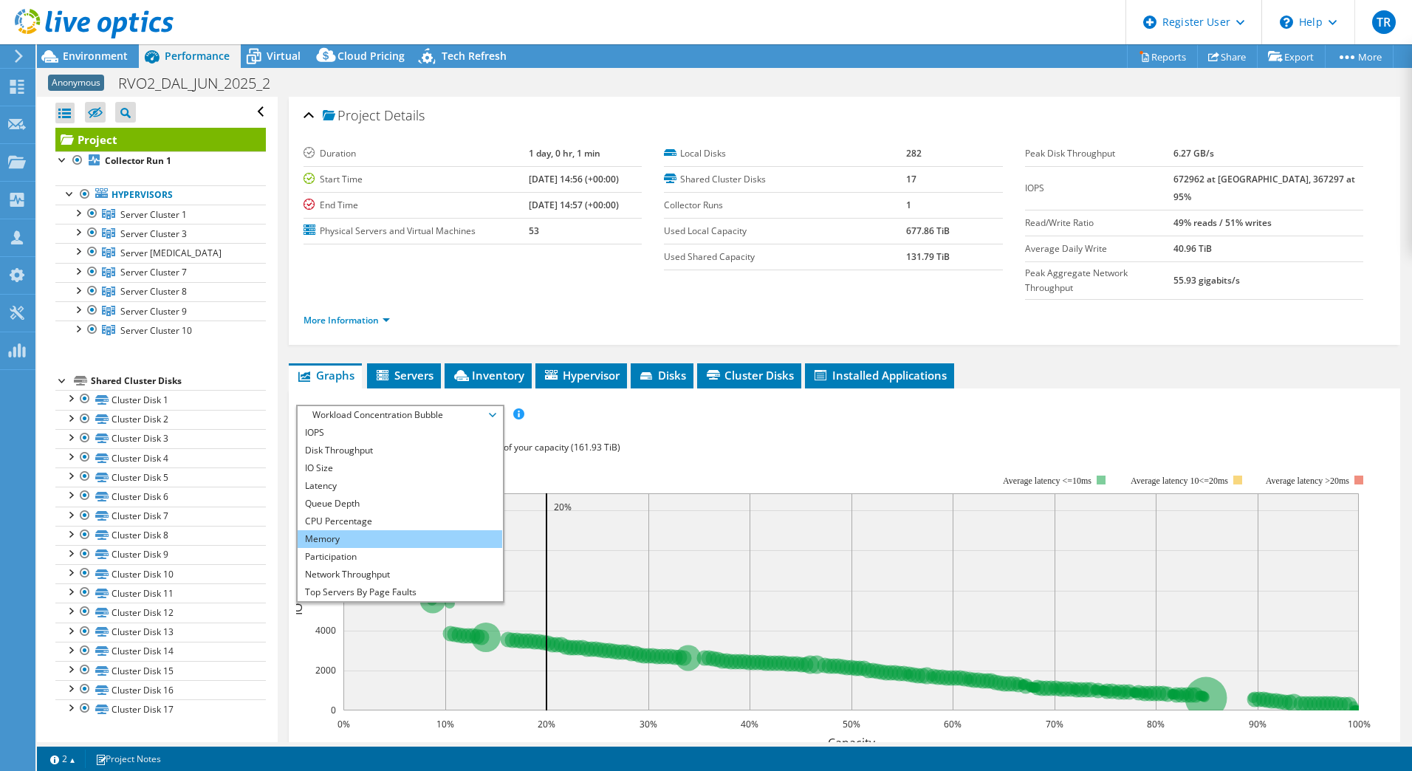
click at [449, 530] on li "Memory" at bounding box center [400, 539] width 205 height 18
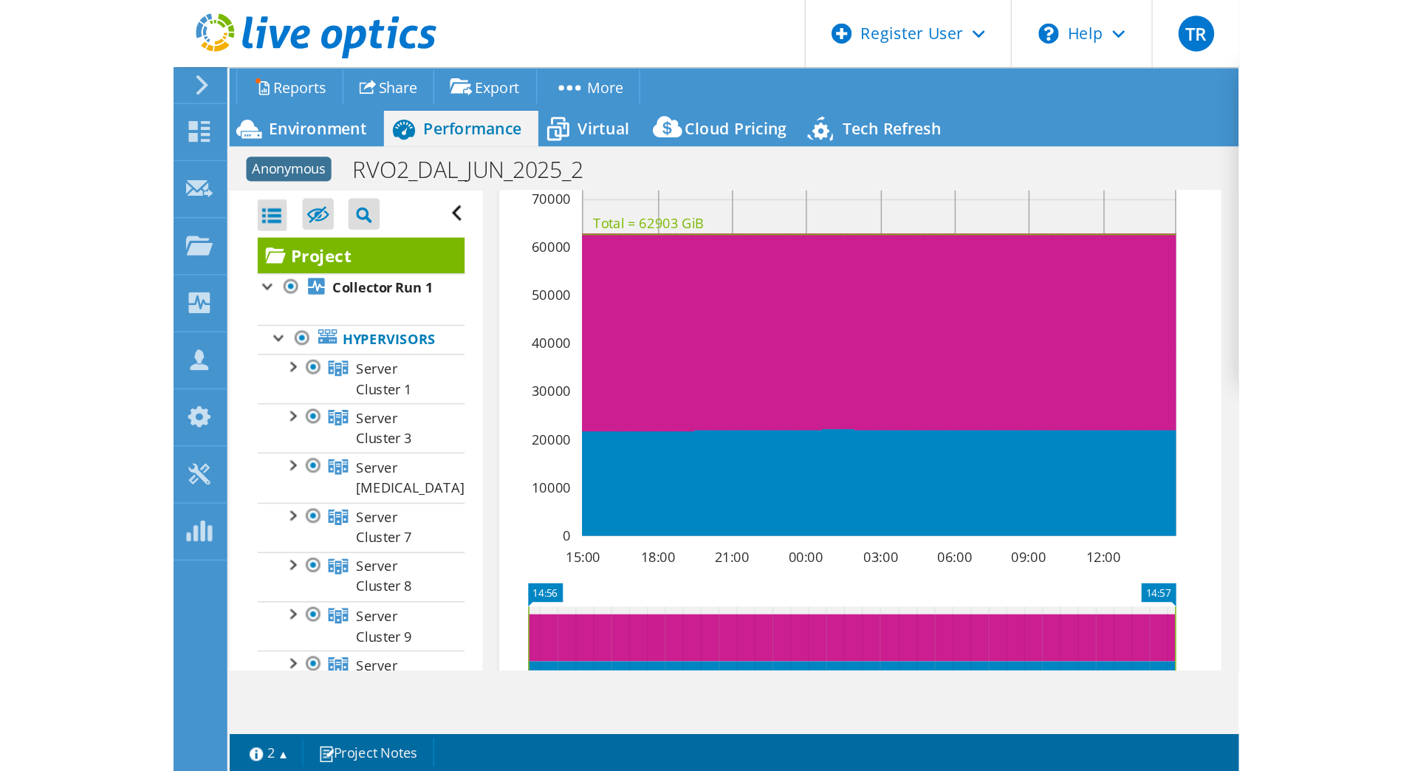
scroll to position [237, 0]
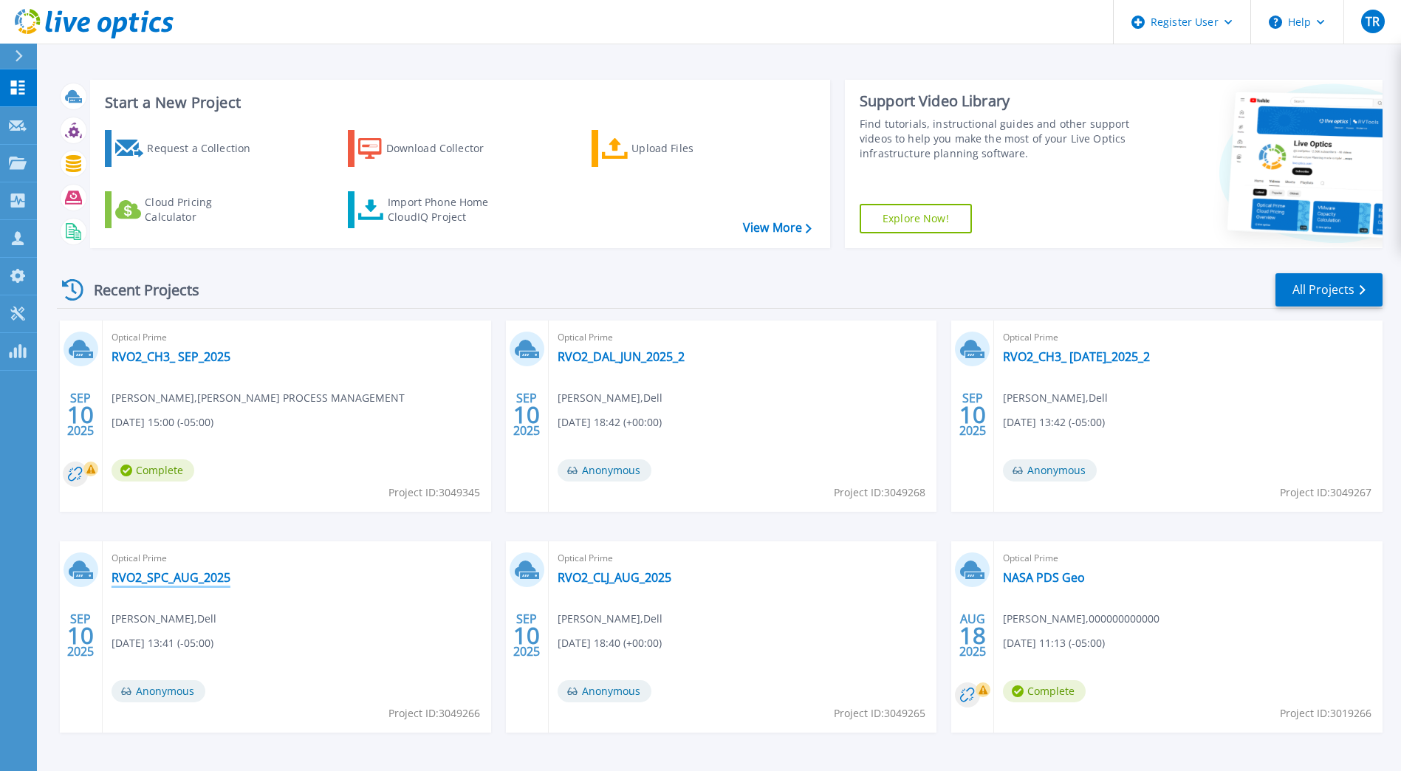
click at [206, 576] on link "RVO2_SPC_AUG_2025" at bounding box center [171, 577] width 119 height 15
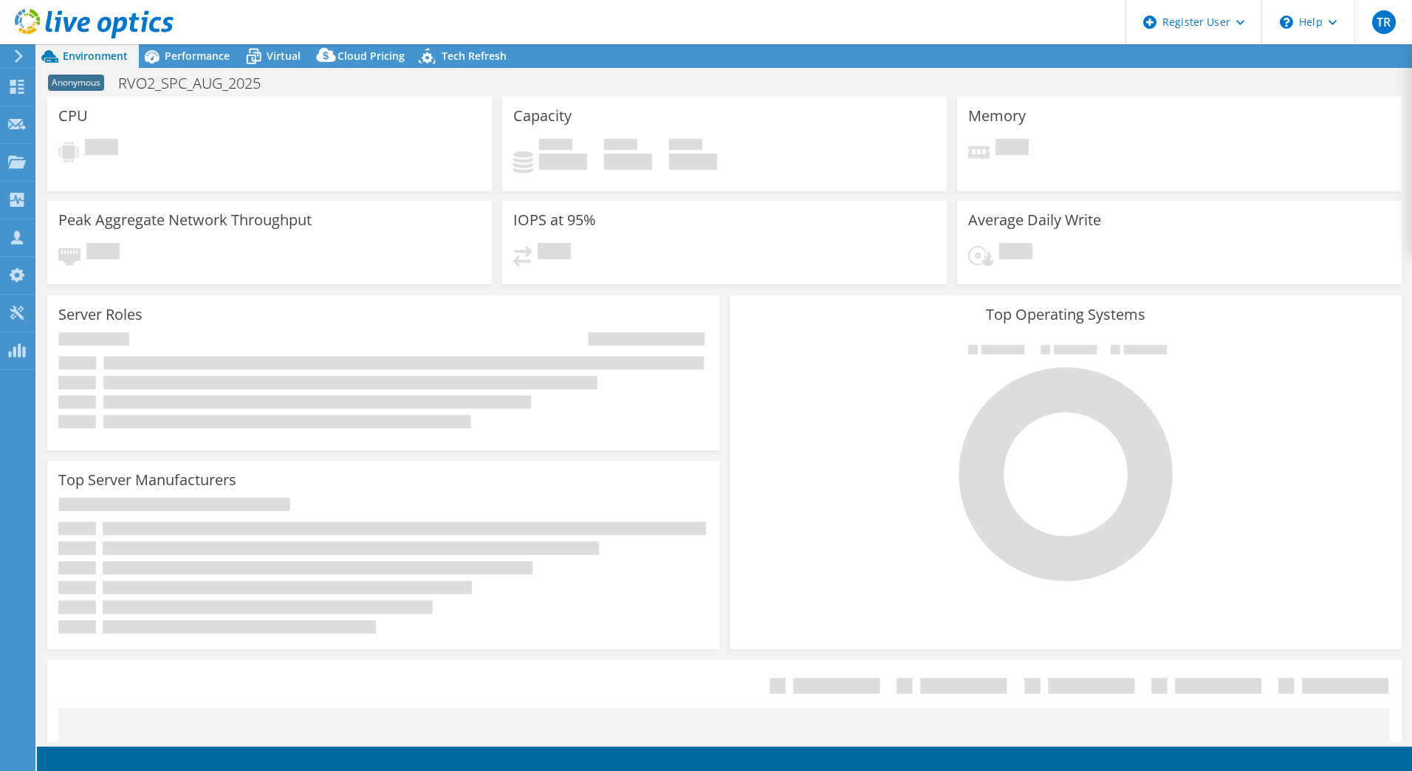
select select "USD"
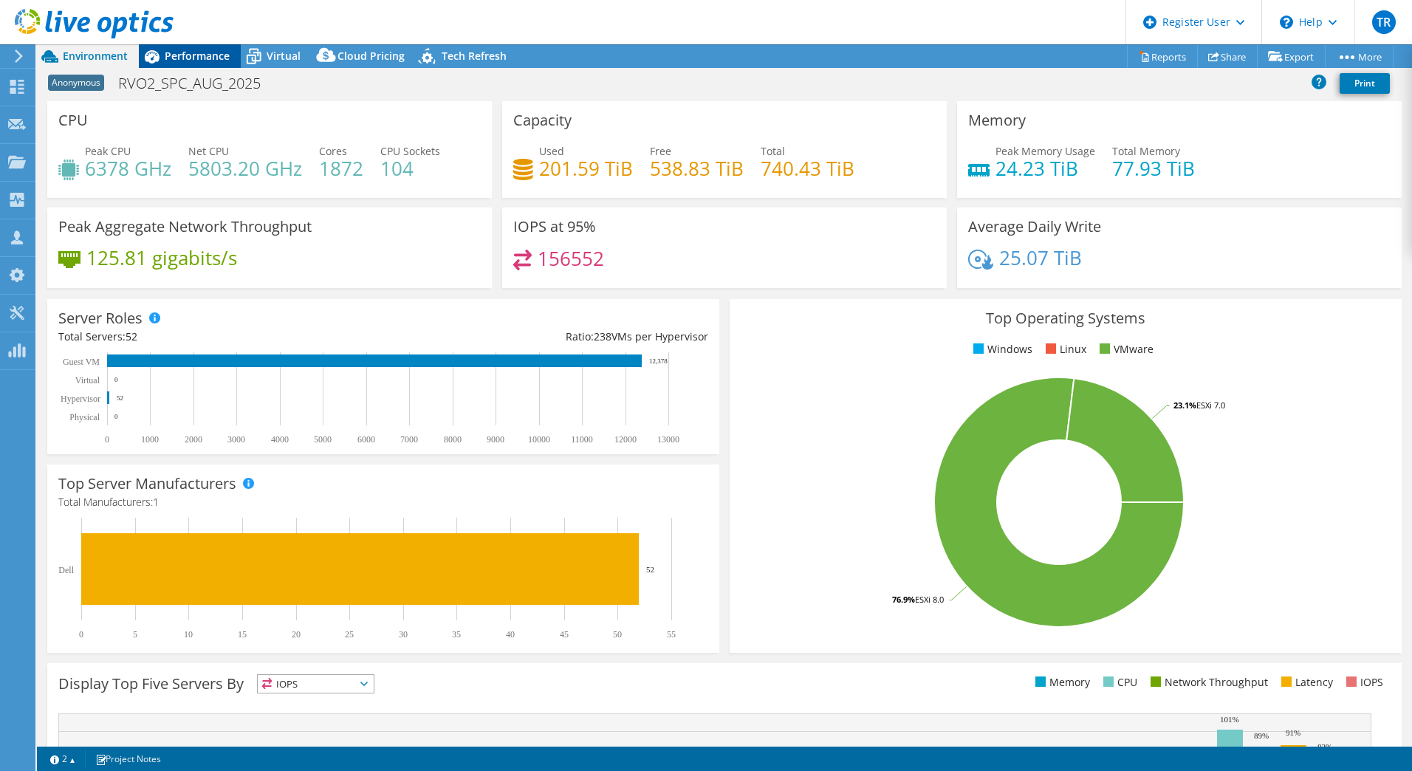
click at [221, 58] on span "Performance" at bounding box center [197, 56] width 65 height 14
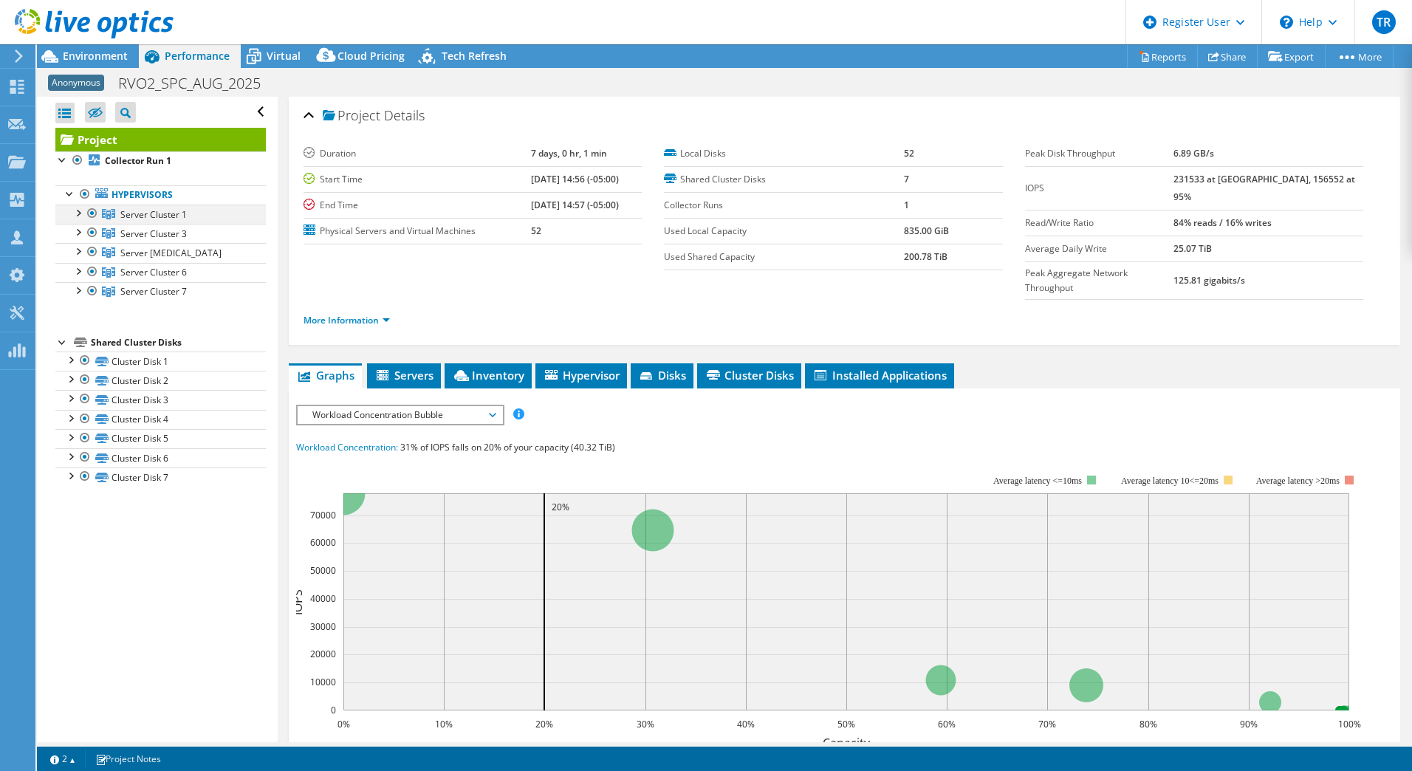
click at [80, 213] on div at bounding box center [77, 212] width 15 height 15
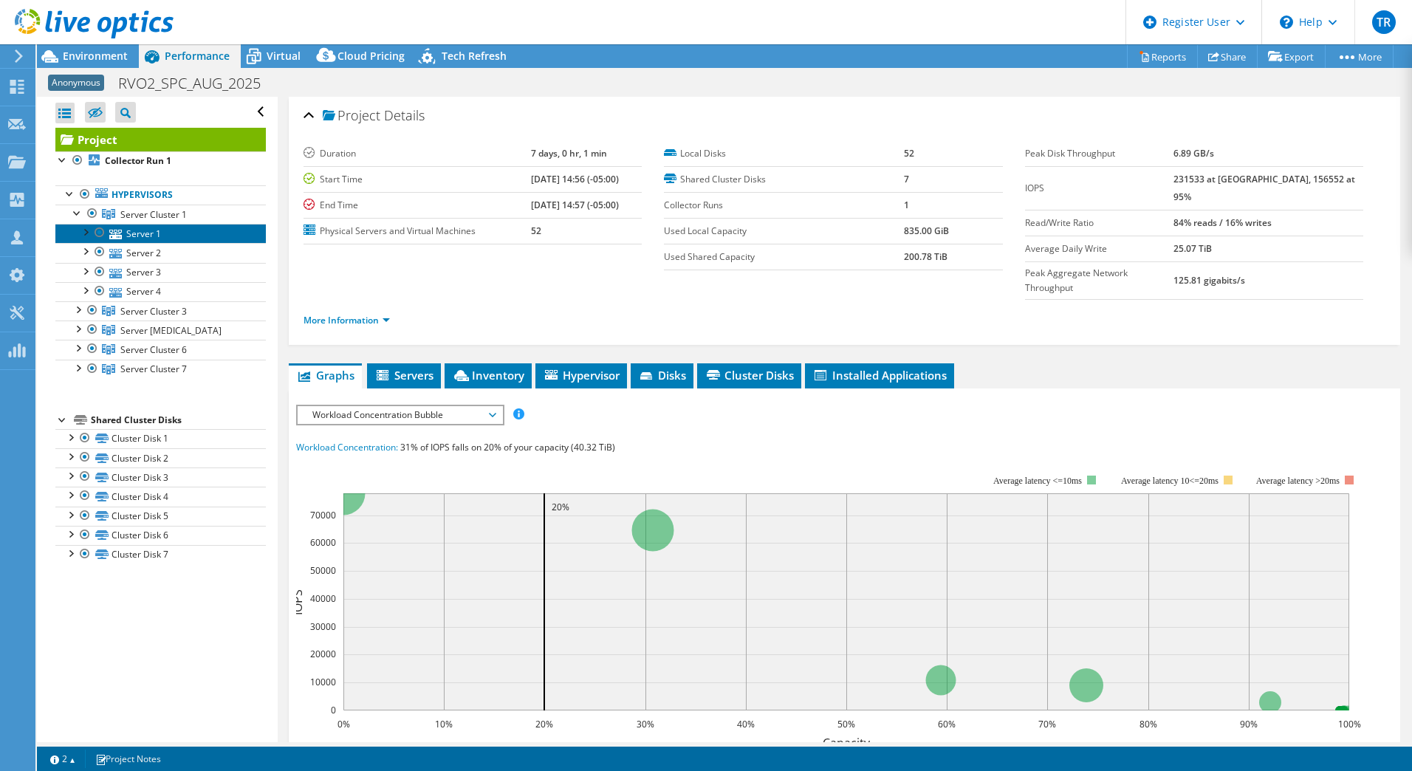
click at [140, 231] on link "Server 1" at bounding box center [160, 233] width 210 height 19
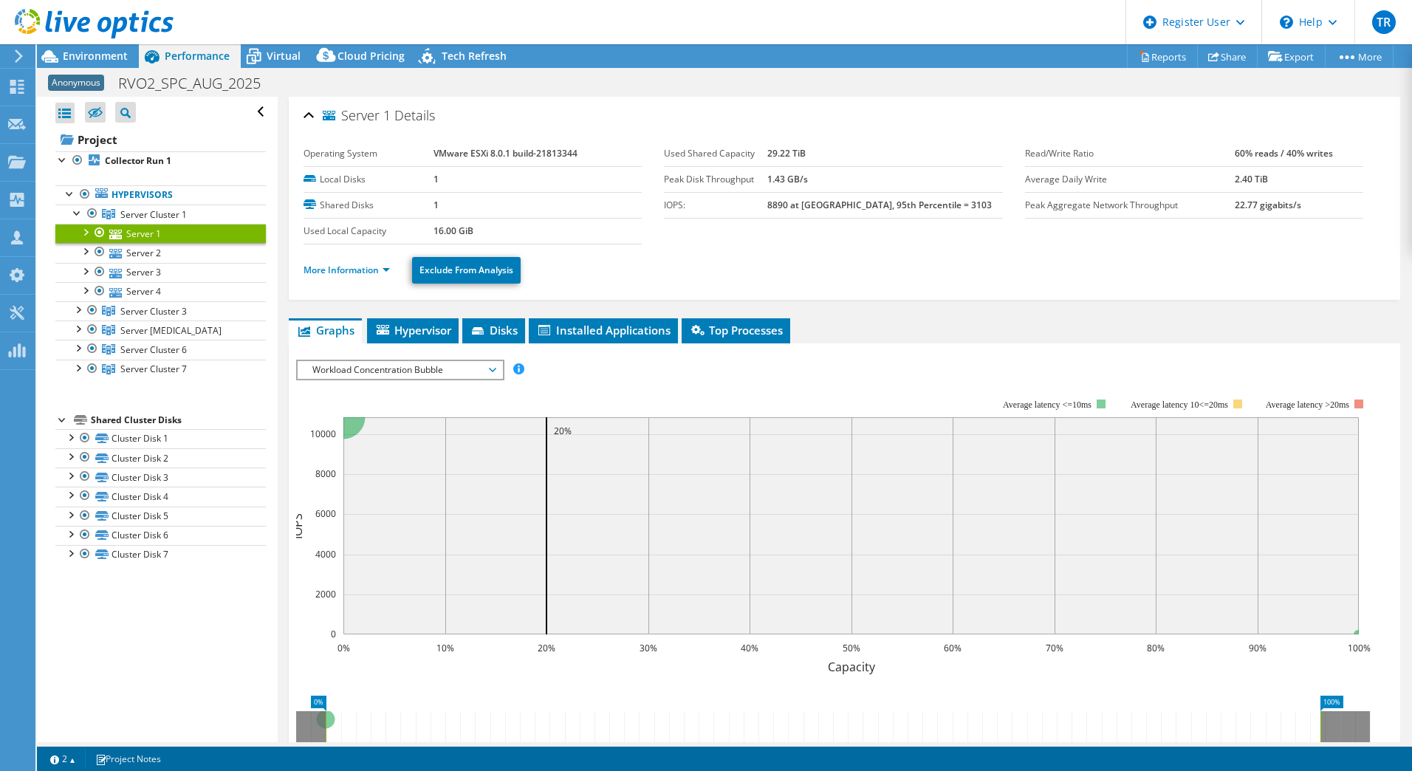
click at [368, 256] on ul "More Information Exclude From Analysis" at bounding box center [845, 268] width 1082 height 30
click at [375, 270] on link "More Information" at bounding box center [347, 270] width 86 height 13
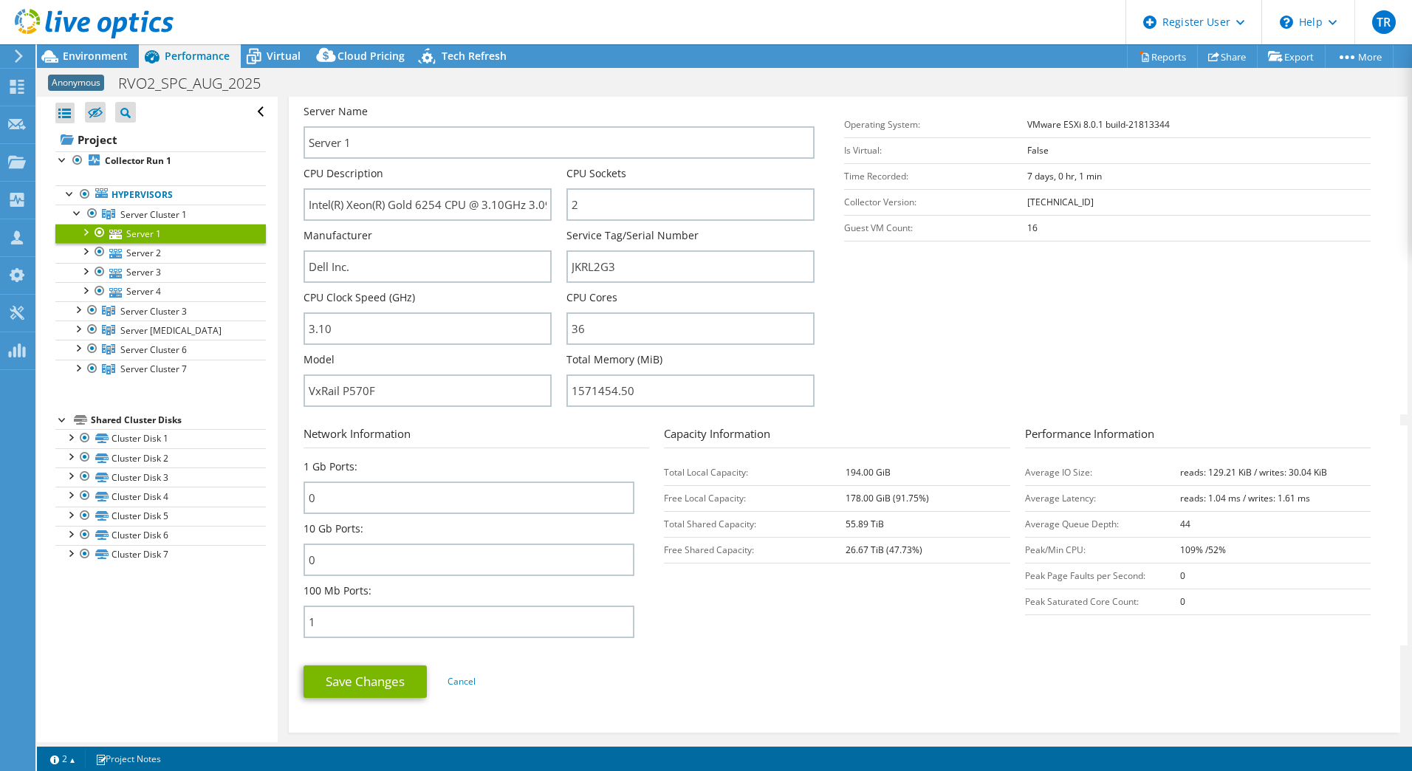
scroll to position [222, 0]
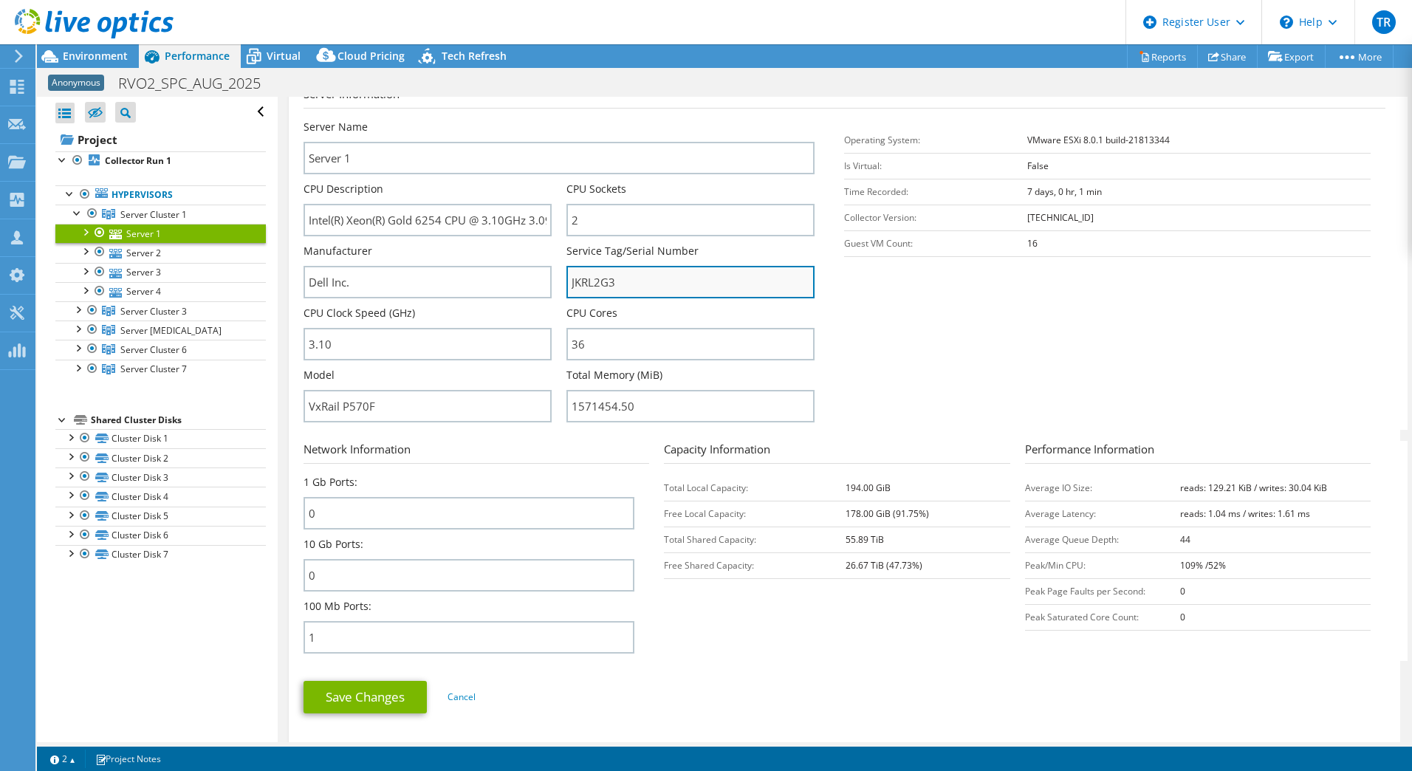
click at [582, 284] on input "JKRL2G3" at bounding box center [690, 282] width 248 height 32
